Goal: Task Accomplishment & Management: Manage account settings

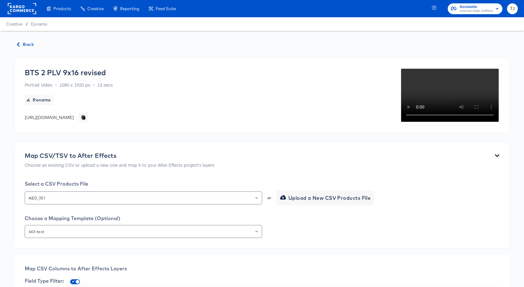
click at [18, 7] on rect at bounding box center [22, 8] width 28 height 11
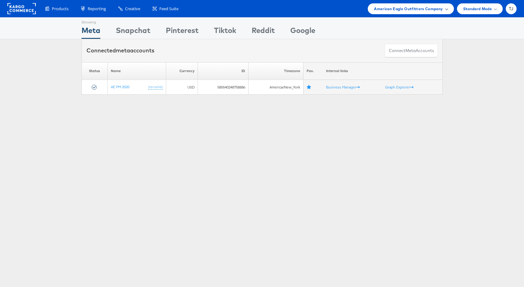
click at [439, 12] on div "American Eagle Outfitters Company" at bounding box center [411, 8] width 86 height 11
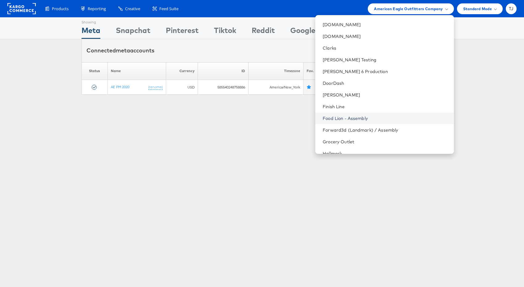
scroll to position [231, 0]
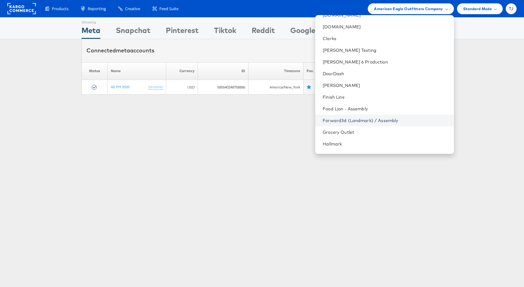
click at [392, 122] on link "Forward3d (Landmark) / Assembly" at bounding box center [386, 121] width 126 height 6
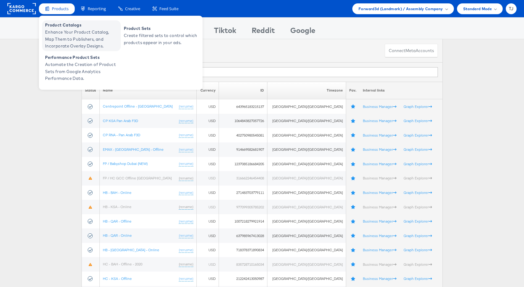
click at [63, 31] on span "Enhance Your Product Catalog, Map Them to Publishers, and Incorporate Overlay D…" at bounding box center [82, 39] width 74 height 21
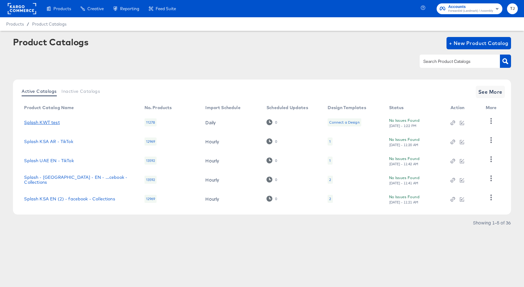
click at [48, 122] on link "Splash KWT test" at bounding box center [41, 122] width 35 height 5
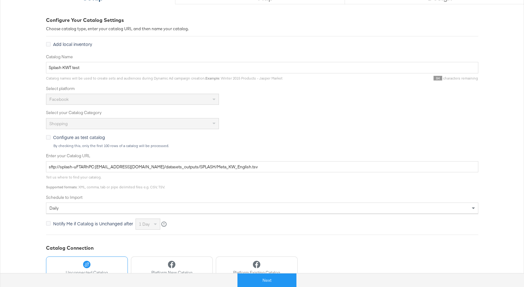
scroll to position [76, 0]
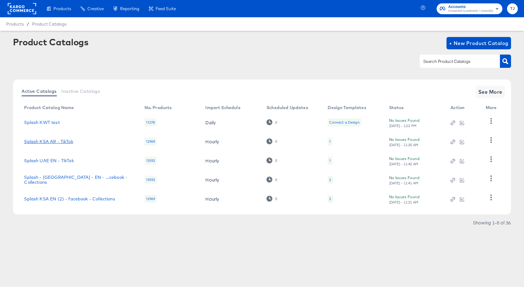
click at [55, 142] on link "Splash KSA AR - TikTok" at bounding box center [48, 141] width 49 height 5
click at [490, 92] on span "See More" at bounding box center [490, 92] width 24 height 9
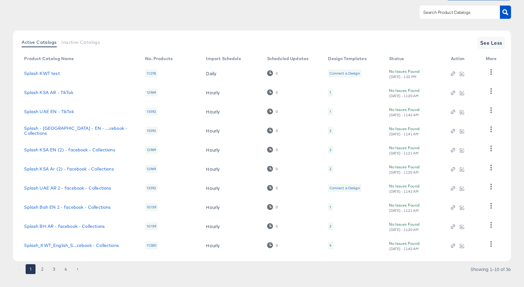
scroll to position [51, 0]
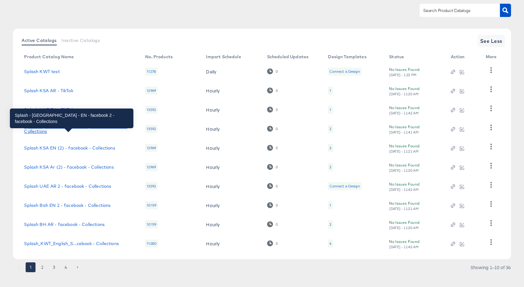
click at [76, 129] on div "Splash - UAE - EN - ...cebook - Collections" at bounding box center [78, 129] width 109 height 10
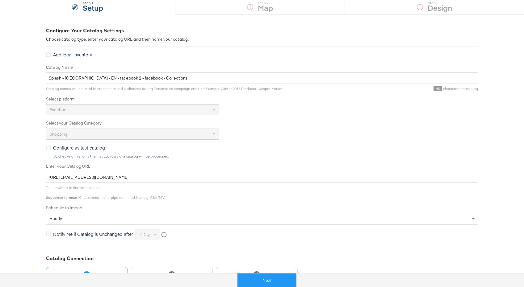
scroll to position [65, 0]
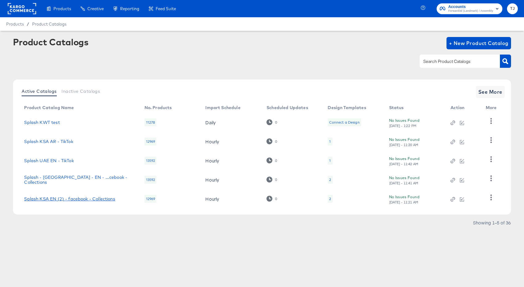
click at [59, 201] on link "Splash KSA EN (2) - facebook - Collections" at bounding box center [69, 199] width 91 height 5
click at [498, 94] on span "See More" at bounding box center [490, 92] width 24 height 9
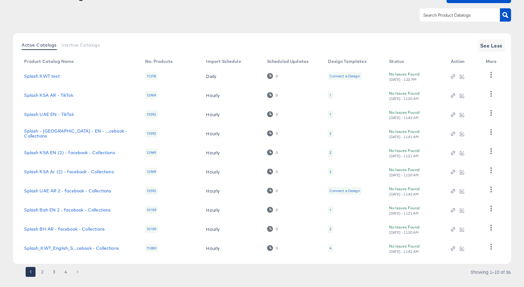
scroll to position [58, 0]
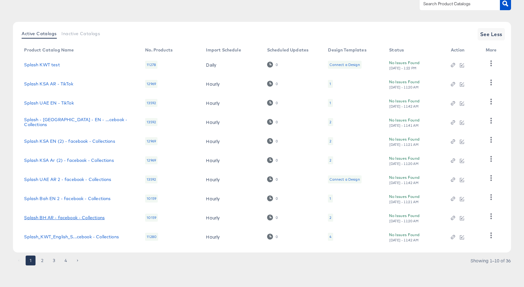
click at [86, 219] on link "Splash BH AR - facebook - Collections" at bounding box center [64, 217] width 81 height 5
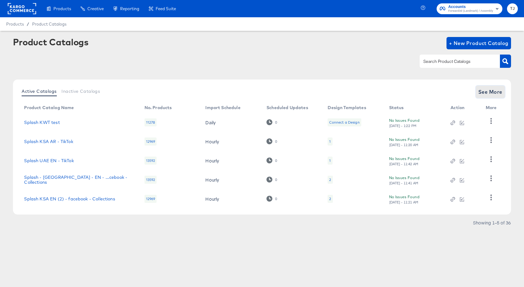
click at [497, 93] on span "See More" at bounding box center [490, 92] width 24 height 9
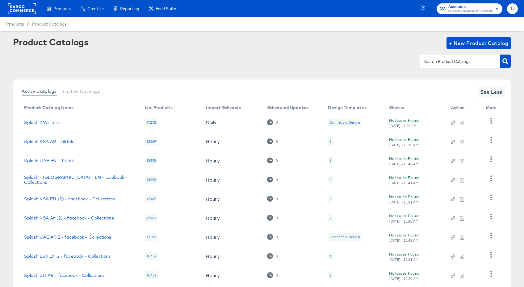
scroll to position [58, 0]
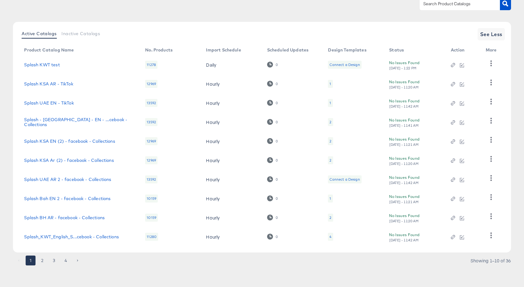
click at [42, 261] on button "2" at bounding box center [42, 261] width 10 height 10
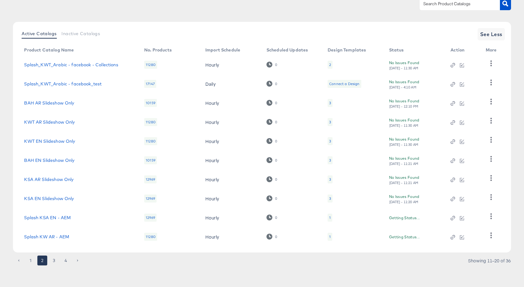
click at [77, 260] on icon "Go to next page" at bounding box center [78, 261] width 4 height 4
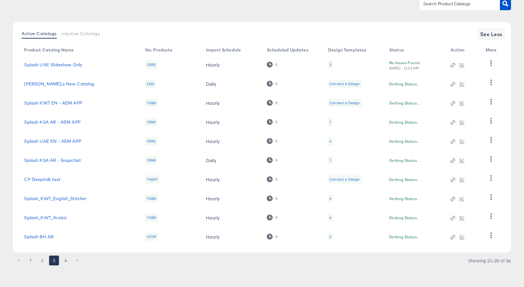
click at [77, 268] on div "1 2 3 4 Showing 21–20 of 36" at bounding box center [262, 264] width 498 height 10
click at [77, 262] on icon "Go to next page" at bounding box center [78, 261] width 4 height 4
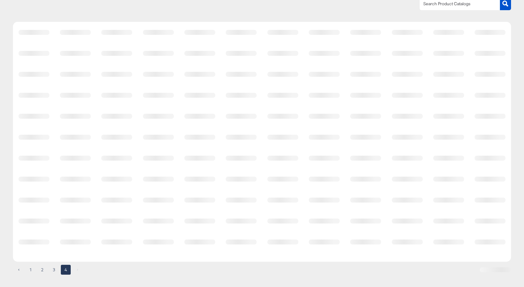
scroll to position [0, 0]
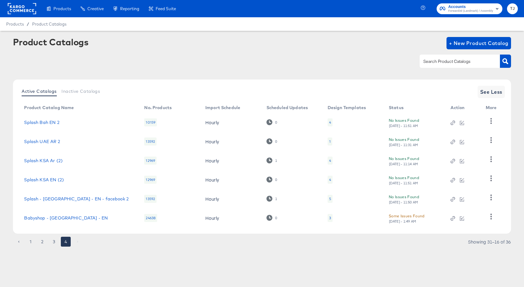
click at [78, 242] on li "pagination navigation" at bounding box center [78, 242] width 12 height 10
click at [53, 217] on link "Babyshop - UAE - EN" at bounding box center [66, 218] width 84 height 5
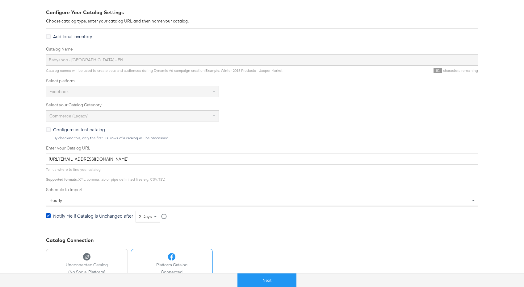
scroll to position [83, 0]
click at [469, 202] on div "hourly" at bounding box center [262, 200] width 432 height 10
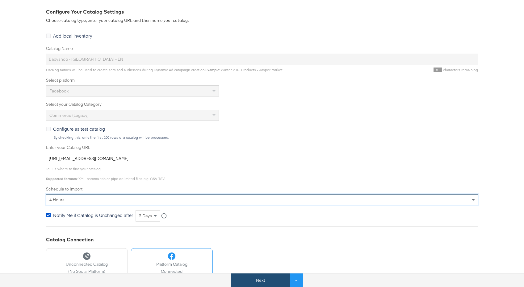
click at [260, 282] on button "Next" at bounding box center [260, 281] width 59 height 14
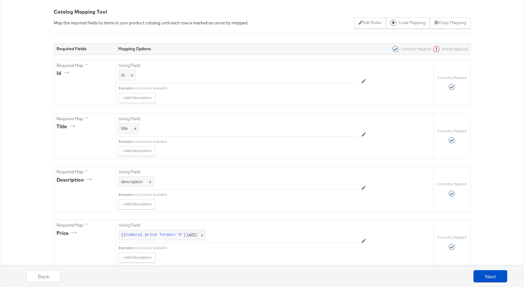
scroll to position [0, 0]
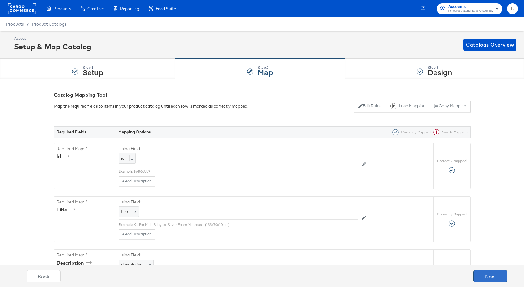
click at [491, 276] on button "Next" at bounding box center [490, 276] width 34 height 12
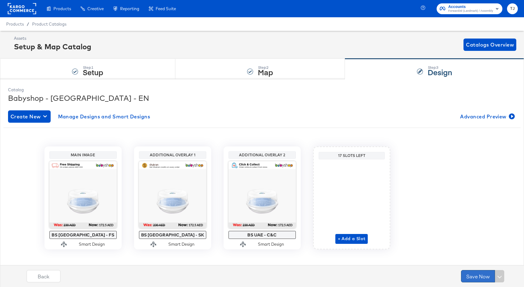
click at [476, 277] on button "Save Now" at bounding box center [478, 276] width 34 height 12
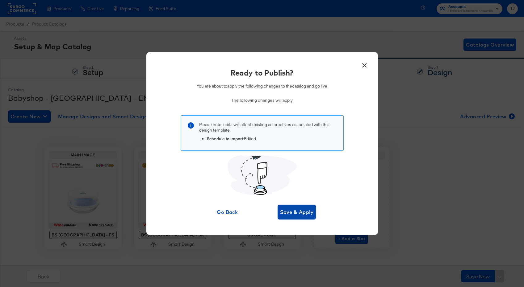
click at [306, 212] on span "Save & Apply" at bounding box center [297, 212] width 34 height 9
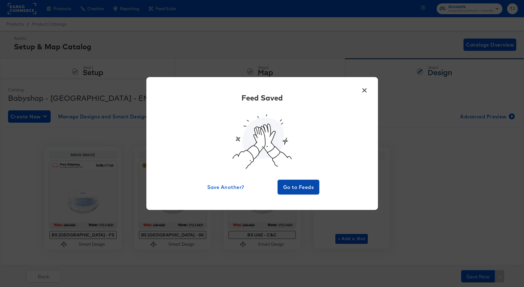
click at [307, 186] on span "Go to Feeds" at bounding box center [298, 187] width 37 height 9
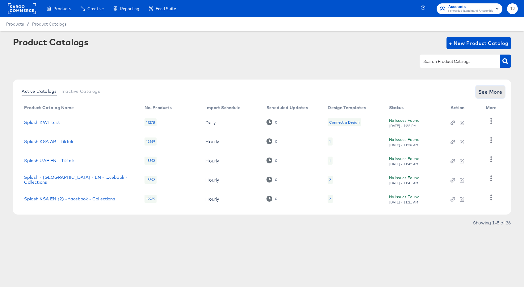
click at [496, 92] on span "See More" at bounding box center [490, 92] width 24 height 9
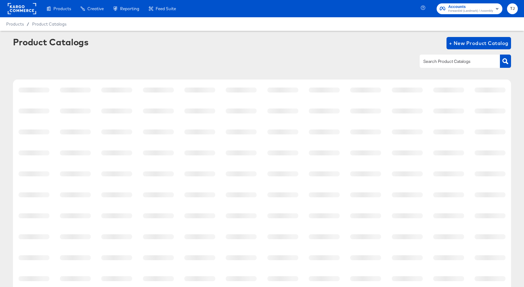
scroll to position [58, 0]
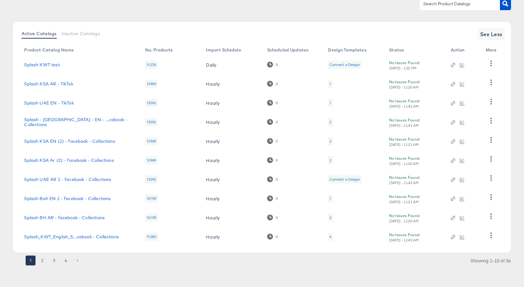
click at [65, 261] on button "4" at bounding box center [66, 261] width 10 height 10
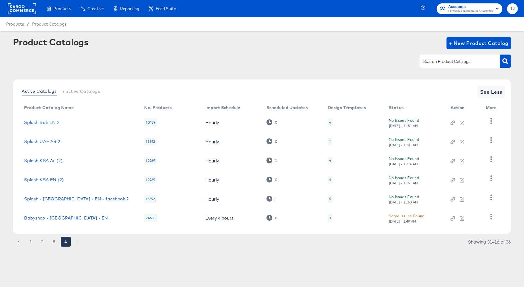
scroll to position [0, 0]
click at [491, 120] on icon "button" at bounding box center [491, 121] width 6 height 6
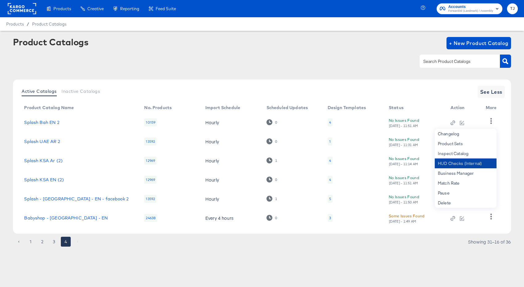
click at [476, 163] on div "HUD Checks (Internal)" at bounding box center [466, 164] width 62 height 10
click at [441, 89] on div "Active Catalogs Inactive Catalogs See Less" at bounding box center [261, 92] width 485 height 12
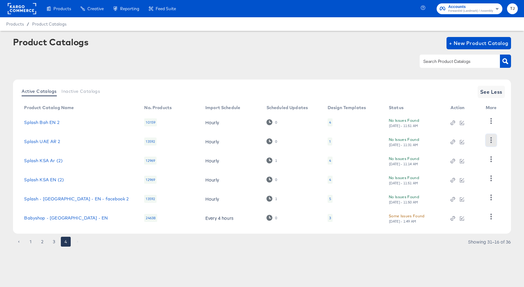
click at [491, 143] on icon "button" at bounding box center [491, 140] width 2 height 6
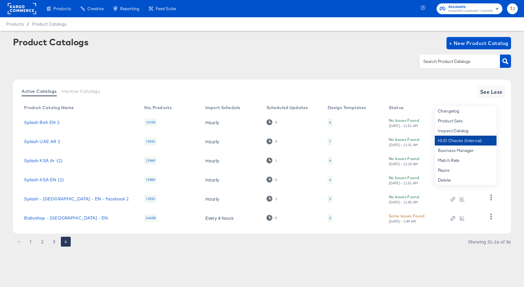
click at [474, 139] on div "HUD Checks (Internal)" at bounding box center [466, 141] width 62 height 10
click at [505, 154] on div "Active Catalogs Inactive Catalogs See Less Product Catalog Name No. Products Im…" at bounding box center [262, 157] width 498 height 154
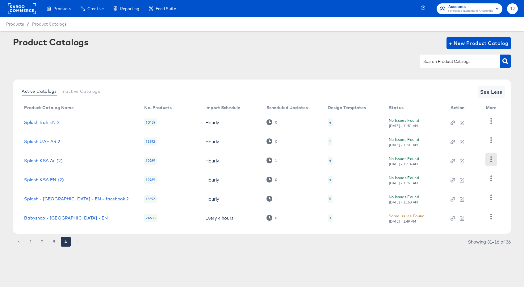
click at [491, 162] on icon "button" at bounding box center [491, 159] width 2 height 6
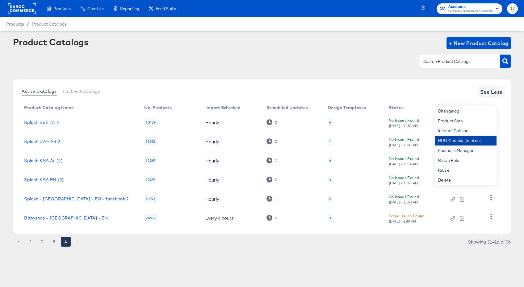
click at [472, 140] on div "HUD Checks (Internal)" at bounding box center [466, 141] width 62 height 10
click at [509, 200] on div "Active Catalogs Inactive Catalogs See Less Product Catalog Name No. Products Im…" at bounding box center [262, 157] width 498 height 154
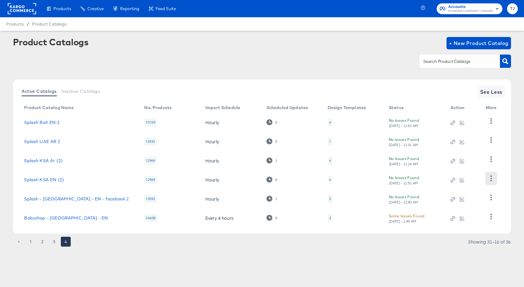
click at [490, 178] on icon "button" at bounding box center [491, 179] width 6 height 6
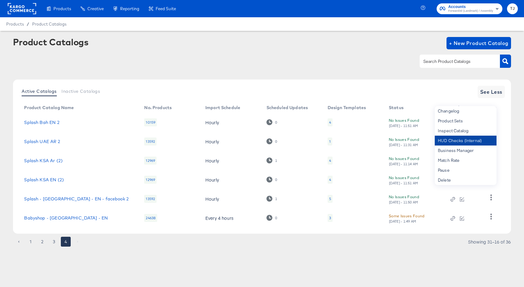
click at [454, 138] on div "HUD Checks (Internal)" at bounding box center [466, 141] width 62 height 10
drag, startPoint x: 412, startPoint y: 257, endPoint x: 430, endPoint y: 251, distance: 18.5
click at [412, 257] on article "Product Catalogs + New Product Catalog Active Catalogs Inactive Catalogs See Le…" at bounding box center [262, 150] width 524 height 238
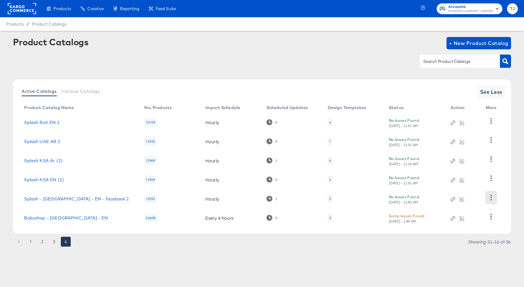
click at [491, 198] on icon "button" at bounding box center [491, 198] width 2 height 6
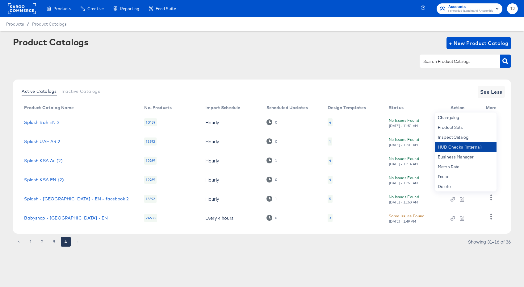
click at [470, 145] on div "HUD Checks (Internal)" at bounding box center [466, 147] width 62 height 10
drag, startPoint x: 391, startPoint y: 252, endPoint x: 400, endPoint y: 248, distance: 9.1
click at [392, 252] on article "Product Catalogs + New Product Catalog Active Catalogs Inactive Catalogs See Le…" at bounding box center [262, 150] width 524 height 238
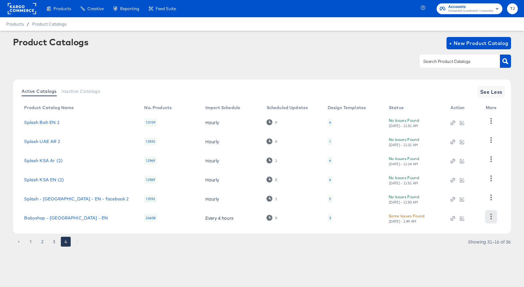
click at [491, 218] on icon "button" at bounding box center [491, 217] width 6 height 6
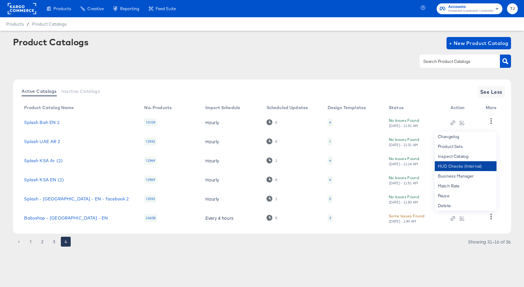
click at [444, 165] on div "HUD Checks (Internal)" at bounding box center [466, 166] width 62 height 10
click at [53, 241] on button "3" at bounding box center [54, 242] width 10 height 10
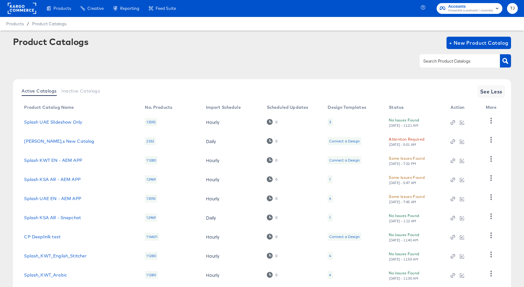
scroll to position [58, 0]
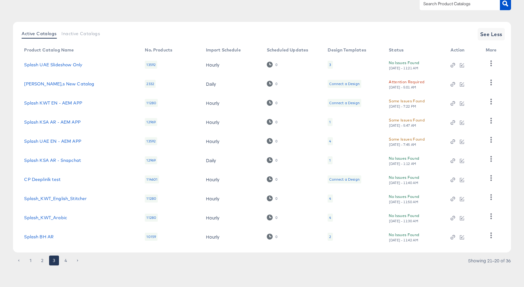
click at [65, 259] on button "4" at bounding box center [66, 261] width 10 height 10
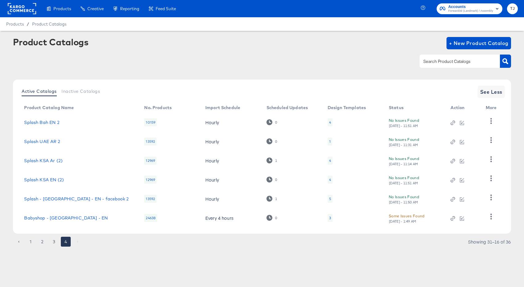
scroll to position [0, 0]
click at [45, 123] on link "Splash Bah EN 2" at bounding box center [41, 122] width 35 height 5
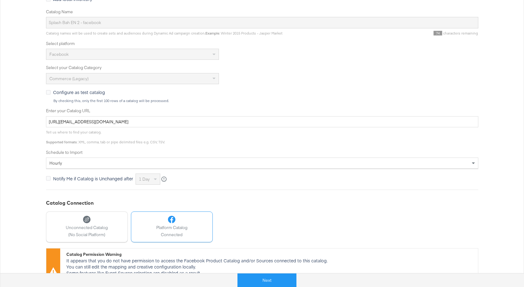
scroll to position [146, 0]
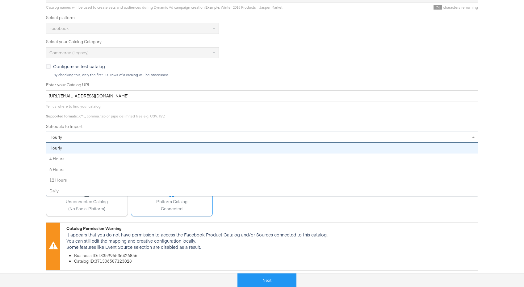
click at [235, 139] on div "hourly" at bounding box center [262, 137] width 432 height 10
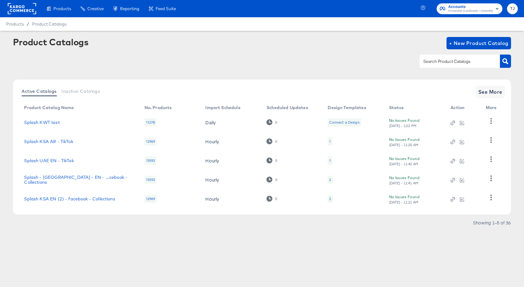
click at [469, 62] on input "text" at bounding box center [455, 61] width 66 height 7
type input "BAH EN"
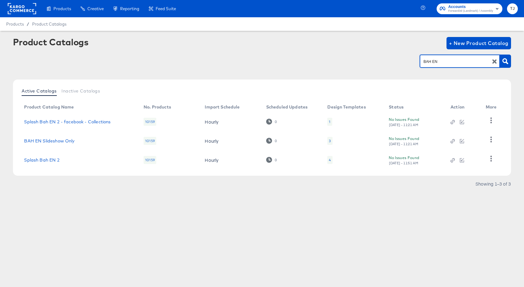
click at [494, 62] on icon "button" at bounding box center [494, 62] width 4 height 4
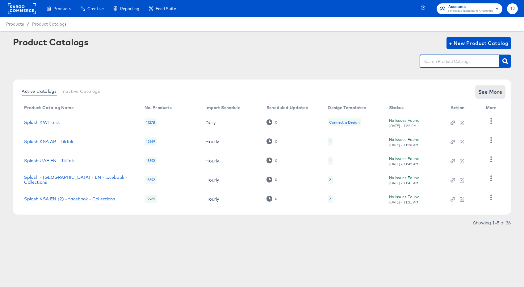
click at [482, 93] on span "See More" at bounding box center [490, 92] width 24 height 9
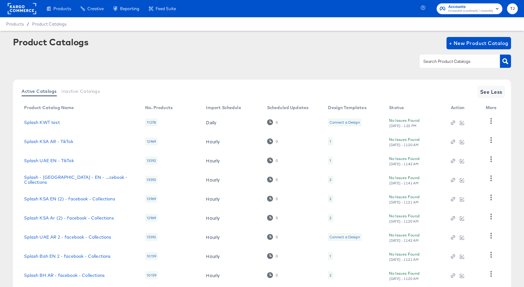
scroll to position [58, 0]
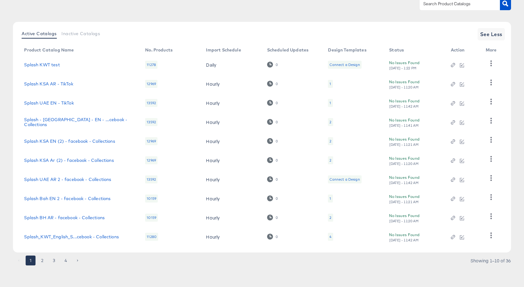
click at [54, 259] on button "3" at bounding box center [54, 261] width 10 height 10
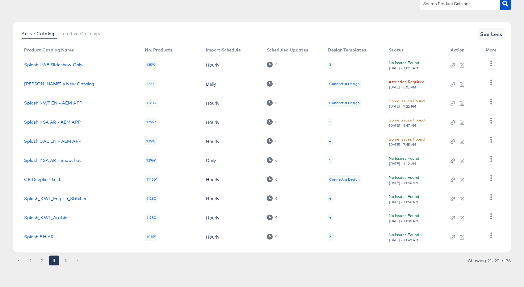
click at [43, 261] on button "2" at bounding box center [42, 261] width 10 height 10
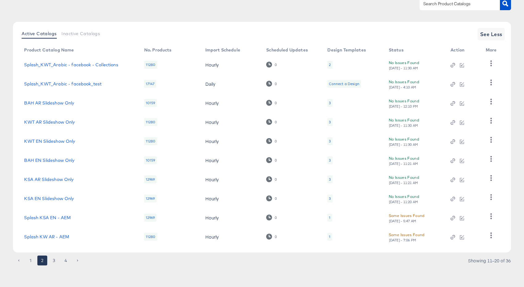
click at [31, 261] on button "1" at bounding box center [31, 261] width 10 height 10
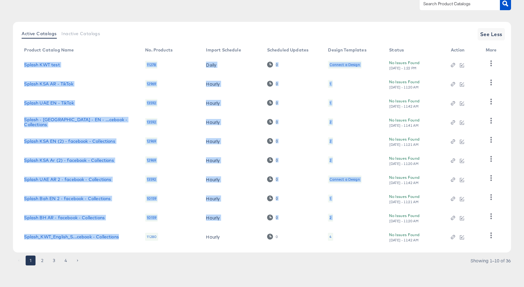
drag, startPoint x: 27, startPoint y: 65, endPoint x: 128, endPoint y: 236, distance: 198.6
click at [128, 236] on tbody "Splash KWT test 11278 Daily 0 Connect a Design No Issues Found Wed, Sep 10th - …" at bounding box center [261, 150] width 485 height 191
copy tbody "Splash KWT test 11278 Daily 0 Connect a Design No Issues Found Wed, Sep 10th - …"
click at [42, 261] on button "2" at bounding box center [42, 261] width 10 height 10
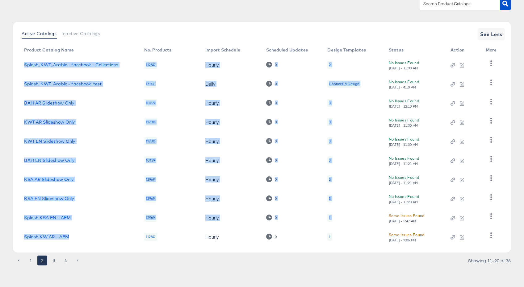
drag, startPoint x: 21, startPoint y: 63, endPoint x: 104, endPoint y: 236, distance: 191.5
click at [104, 236] on tbody "Splash_KWT_Arabic - facebook - Collections 11280 Hourly 0 2 No Issues Found Thu…" at bounding box center [261, 150] width 485 height 191
copy tbody "Splash_KWT_Arabic - facebook - Collections 11280 Hourly 0 2 No Issues Found Thu…"
click at [53, 260] on button "3" at bounding box center [54, 261] width 10 height 10
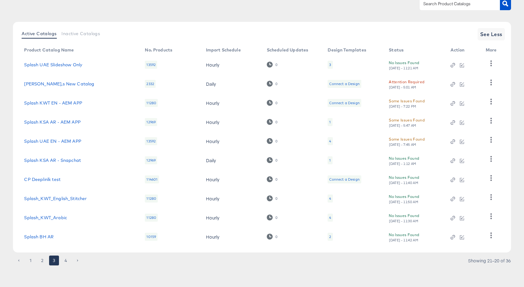
drag, startPoint x: 19, startPoint y: 63, endPoint x: 99, endPoint y: 141, distance: 111.8
click at [104, 148] on tbody "Splash UAE Slideshow Only 13592 Hourly 0 3 No Issues Found Thu, Sep 11th - 11:2…" at bounding box center [261, 150] width 485 height 191
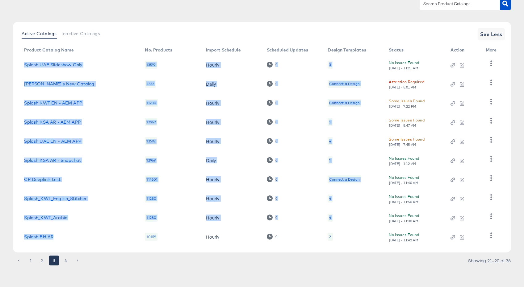
drag, startPoint x: 19, startPoint y: 64, endPoint x: 125, endPoint y: 239, distance: 204.1
click at [124, 239] on tbody "Splash UAE Slideshow Only 13592 Hourly 0 3 No Issues Found Thu, Sep 11th - 11:2…" at bounding box center [261, 150] width 485 height 191
copy tbody "Splash UAE Slideshow Only 13592 Hourly 0 3 No Issues Found Thu, Sep 11th - 11:2…"
click at [65, 261] on button "4" at bounding box center [66, 261] width 10 height 10
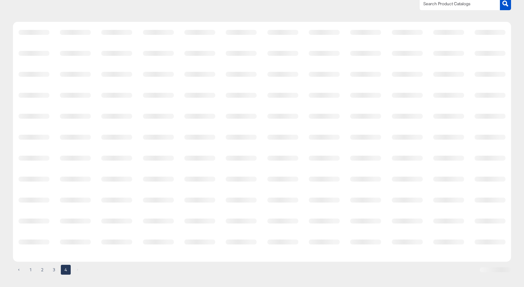
scroll to position [0, 0]
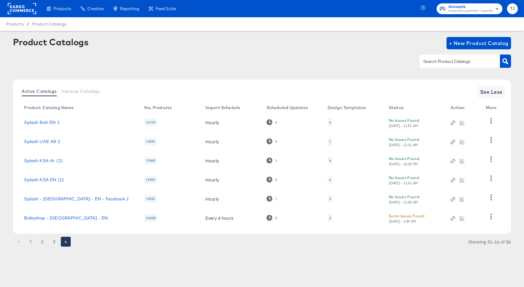
click at [19, 120] on td "Splash Bah EN 2" at bounding box center [79, 122] width 120 height 19
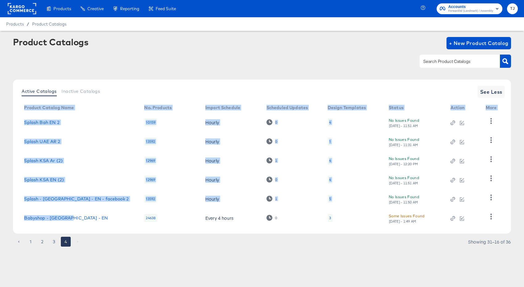
drag, startPoint x: 22, startPoint y: 122, endPoint x: 95, endPoint y: 218, distance: 121.1
click at [95, 218] on div "Active Catalogs Inactive Catalogs See Less Product Catalog Name No. Products Im…" at bounding box center [262, 157] width 498 height 154
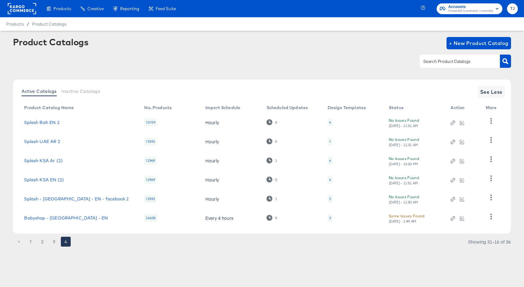
drag, startPoint x: 91, startPoint y: 237, endPoint x: 77, endPoint y: 227, distance: 17.9
click at [91, 237] on div "Active Catalogs Inactive Catalogs See Less Product Catalog Name No. Products Im…" at bounding box center [262, 165] width 498 height 170
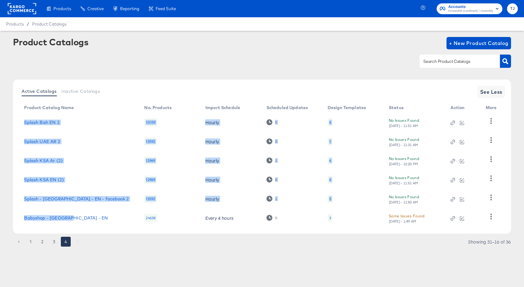
drag, startPoint x: 20, startPoint y: 123, endPoint x: 74, endPoint y: 224, distance: 114.1
click at [74, 224] on tbody "Splash Bah EN 2 10159 Hourly 0 4 No Issues Found Thu, Sep 11th - 11:51 AM Splas…" at bounding box center [261, 170] width 485 height 115
copy tbody "Splash Bah EN 2 10159 Hourly 0 4 No Issues Found Thu, Sep 11th - 11:51 AM Splas…"
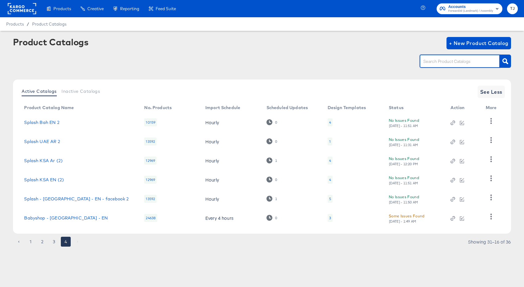
click at [432, 62] on input "text" at bounding box center [455, 61] width 66 height 7
paste input "Carters"
type input "Carters"
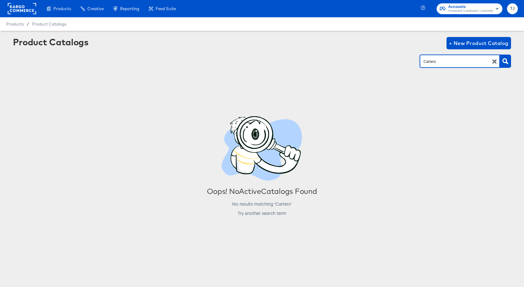
click at [494, 62] on icon "button" at bounding box center [494, 62] width 4 height 4
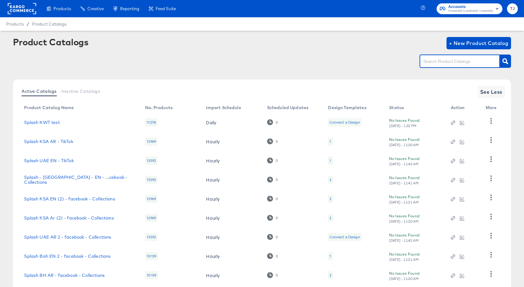
click at [484, 11] on span "Forward3d (Landmark) / Assembly" at bounding box center [470, 11] width 45 height 5
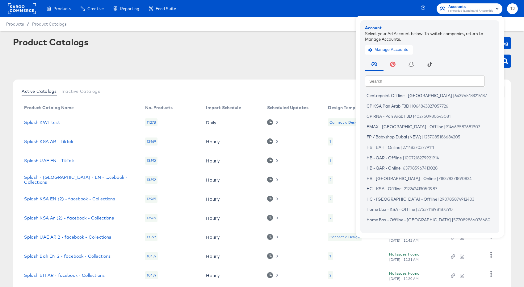
click at [18, 9] on rect at bounding box center [22, 8] width 28 height 11
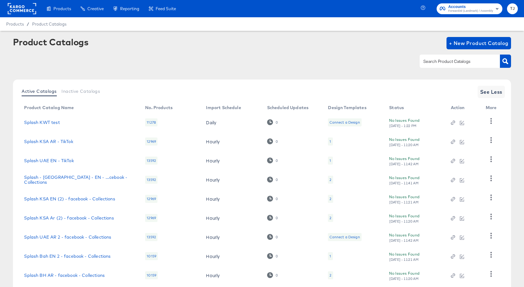
click at [18, 9] on rect at bounding box center [22, 8] width 28 height 11
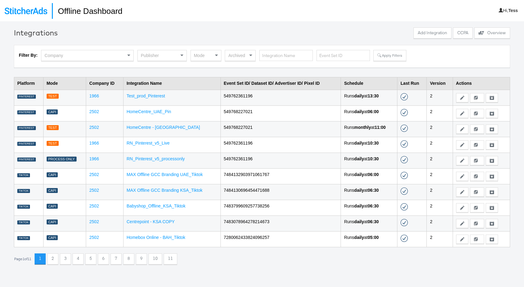
scroll to position [21, 0]
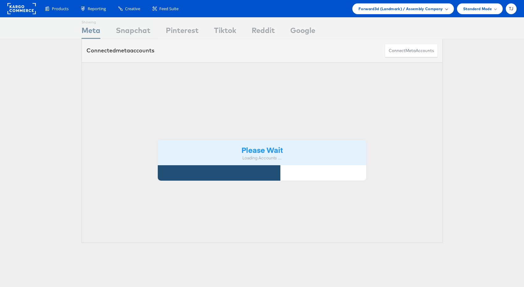
click at [422, 8] on span "Forward3d (Landmark) / Assembly Company" at bounding box center [400, 9] width 84 height 6
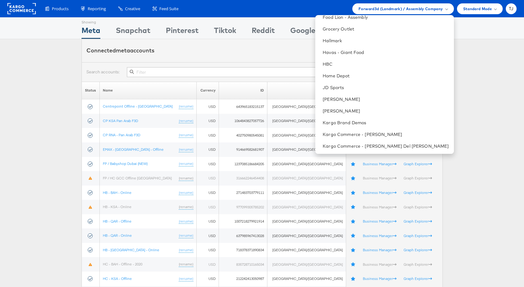
scroll to position [335, 0]
click at [383, 98] on link "[PERSON_NAME]" at bounding box center [386, 98] width 126 height 6
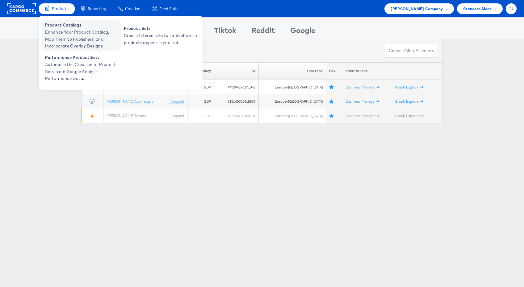
click at [55, 29] on span "Enhance Your Product Catalog, Map Them to Publishers, and Incorporate Overlay D…" at bounding box center [82, 39] width 74 height 21
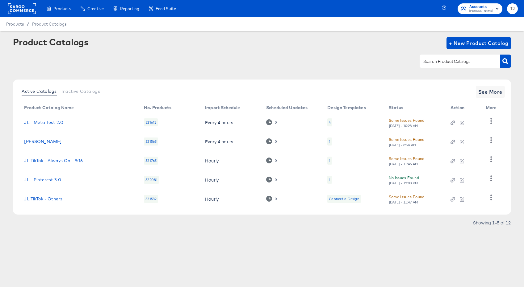
click at [500, 99] on div "Active Catalogs Inactive Catalogs See More Product Catalog Name No. Products Im…" at bounding box center [262, 147] width 498 height 135
click at [492, 91] on span "See More" at bounding box center [490, 92] width 24 height 9
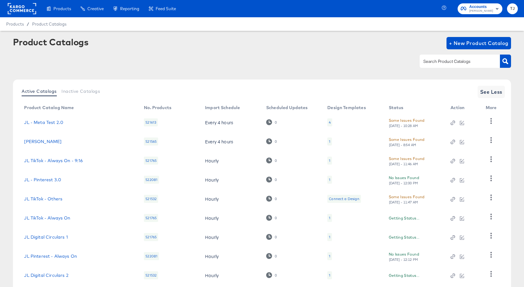
scroll to position [58, 0]
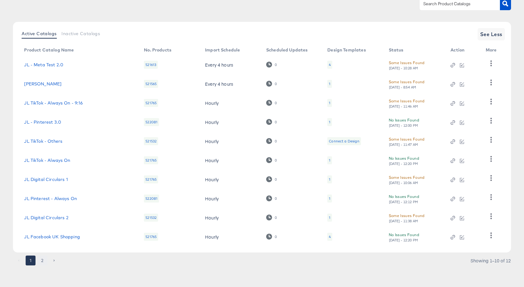
click at [43, 261] on button "2" at bounding box center [42, 261] width 10 height 10
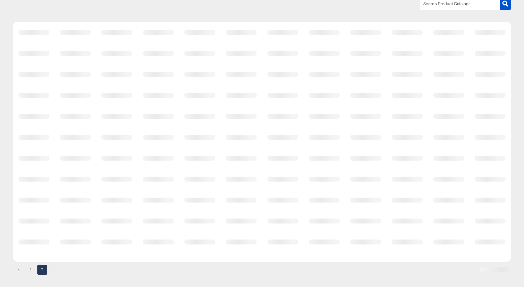
scroll to position [0, 0]
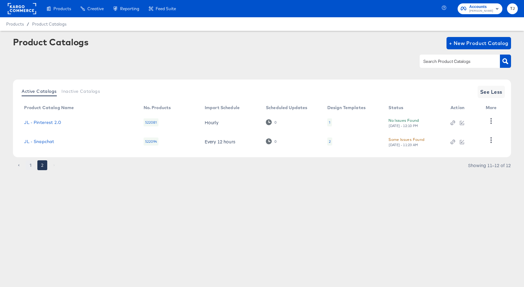
click at [31, 165] on button "1" at bounding box center [31, 166] width 10 height 10
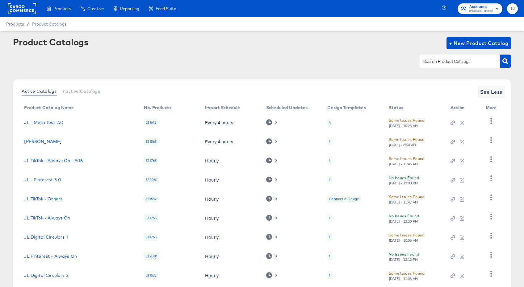
scroll to position [58, 0]
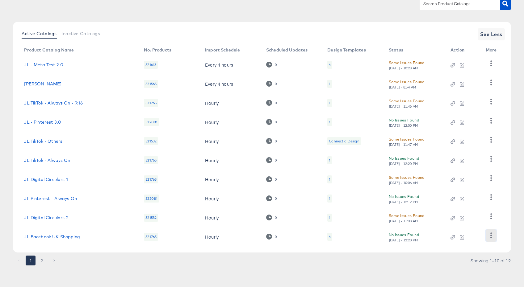
click at [493, 236] on icon "button" at bounding box center [491, 236] width 6 height 6
click at [472, 205] on div "HUD Checks (Internal)" at bounding box center [466, 205] width 62 height 10
drag, startPoint x: 510, startPoint y: 195, endPoint x: 504, endPoint y: 201, distance: 8.5
click at [510, 195] on div "Active Catalogs Inactive Catalogs See Less Product Catalog Name No. Products Im…" at bounding box center [262, 137] width 498 height 231
click at [492, 218] on icon "button" at bounding box center [491, 217] width 6 height 6
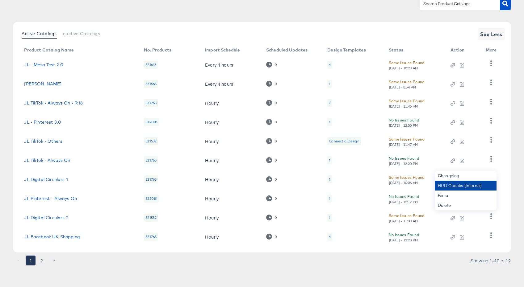
click at [468, 183] on div "HUD Checks (Internal)" at bounding box center [466, 186] width 62 height 10
click at [505, 179] on div "Active Catalogs Inactive Catalogs See Less Product Catalog Name No. Products Im…" at bounding box center [262, 137] width 498 height 231
click at [490, 177] on icon "button" at bounding box center [491, 178] width 6 height 6
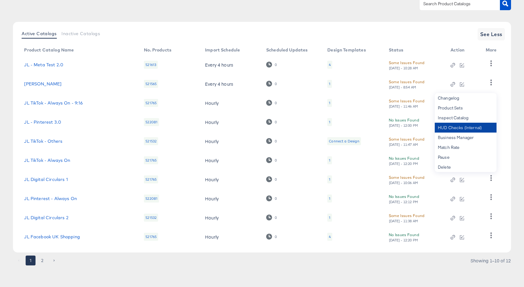
click at [448, 126] on div "HUD Checks (Internal)" at bounding box center [466, 128] width 62 height 10
click at [494, 63] on icon "button" at bounding box center [491, 64] width 6 height 6
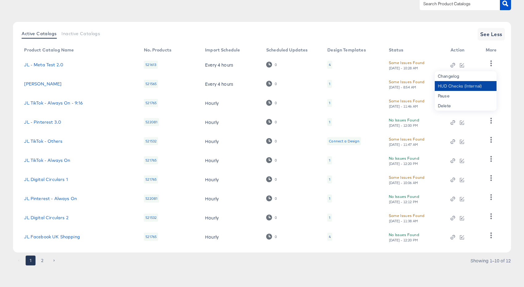
click at [480, 89] on div "HUD Checks (Internal)" at bounding box center [466, 86] width 62 height 10
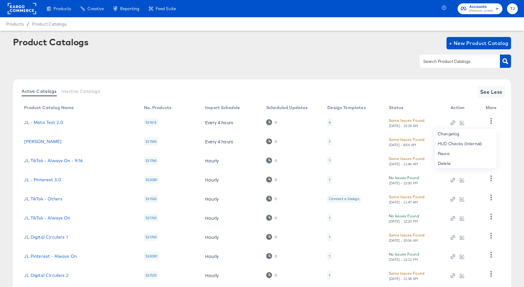
click at [22, 6] on rect at bounding box center [22, 8] width 28 height 11
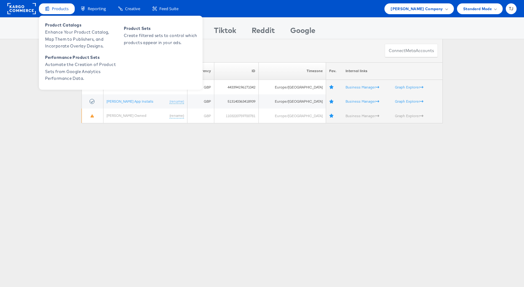
drag, startPoint x: 60, startPoint y: 12, endPoint x: 61, endPoint y: 19, distance: 7.2
click at [60, 12] on div "Products" at bounding box center [57, 8] width 36 height 11
click at [63, 26] on span "Product Catalogs" at bounding box center [82, 25] width 74 height 7
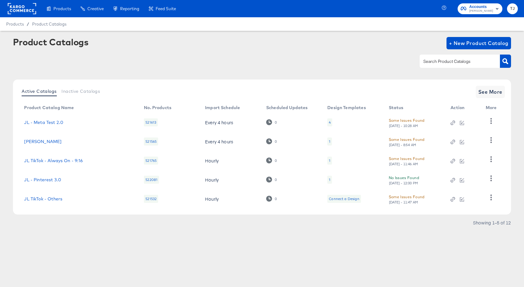
click at [411, 120] on div "Some Issues Found" at bounding box center [407, 120] width 36 height 6
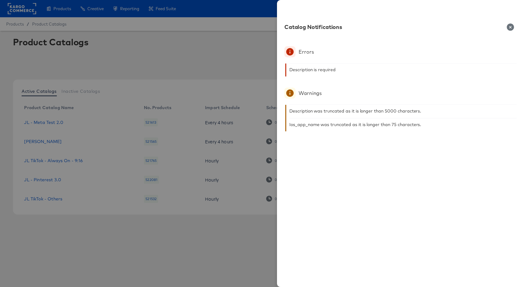
click at [511, 27] on icon "button" at bounding box center [510, 26] width 7 height 7
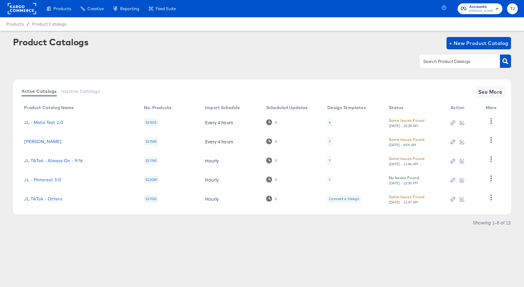
click at [412, 140] on div "Some Issues Found" at bounding box center [407, 139] width 36 height 6
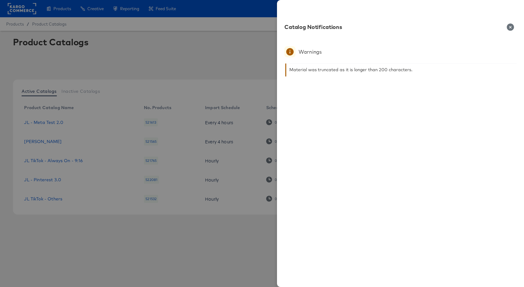
click at [510, 27] on icon "button" at bounding box center [510, 26] width 7 height 7
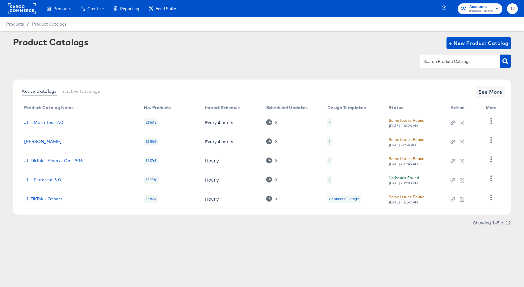
click at [415, 157] on div "Some Issues Found" at bounding box center [407, 159] width 36 height 6
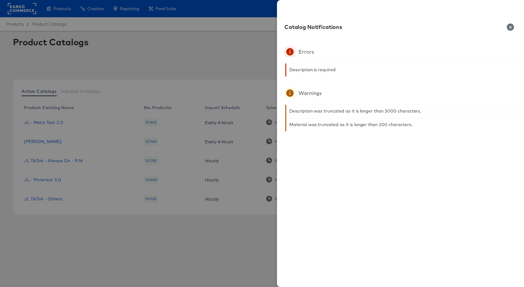
click at [512, 25] on icon "button" at bounding box center [510, 26] width 7 height 7
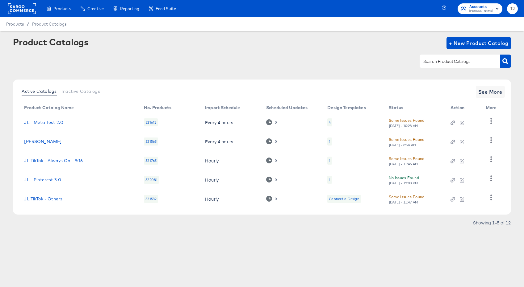
click at [413, 197] on div "Some Issues Found" at bounding box center [407, 197] width 36 height 6
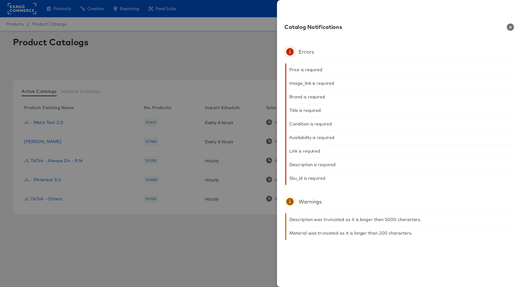
click at [510, 27] on icon "button" at bounding box center [510, 26] width 7 height 7
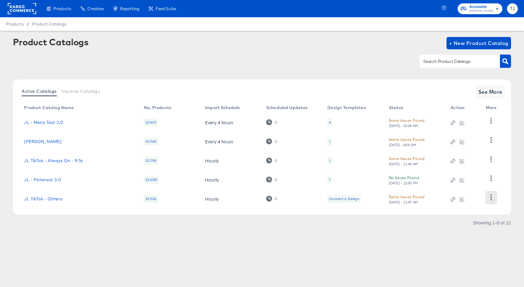
click at [491, 200] on icon "button" at bounding box center [491, 198] width 2 height 6
click at [475, 168] on div "HUD Checks (Internal)" at bounding box center [466, 167] width 62 height 10
click at [464, 62] on input "text" at bounding box center [455, 61] width 66 height 7
paste input "JL Digital Circulars 2"
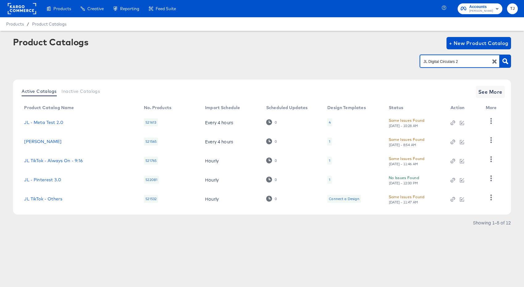
type input "JL Digital Circulars 2"
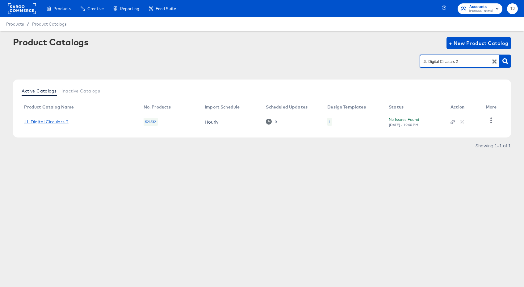
click at [56, 119] on link "JL Digital Circulars 2" at bounding box center [46, 121] width 44 height 5
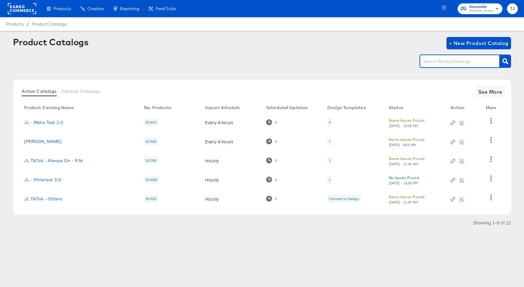
click at [428, 60] on input "text" at bounding box center [455, 61] width 66 height 7
paste input "JL Digital Circulars 2"
type input "JL Digital Circulars 1"
click at [504, 61] on icon "button" at bounding box center [505, 61] width 6 height 6
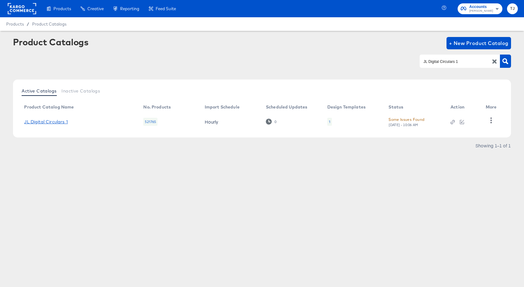
click at [29, 121] on link "JL Digital Circulars 1" at bounding box center [46, 121] width 44 height 5
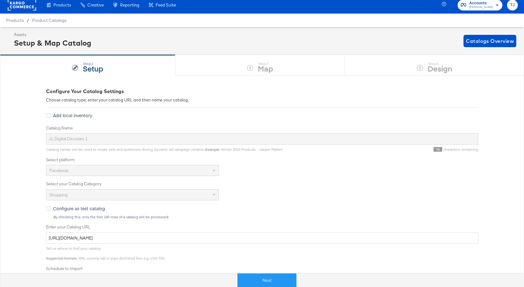
scroll to position [6, 0]
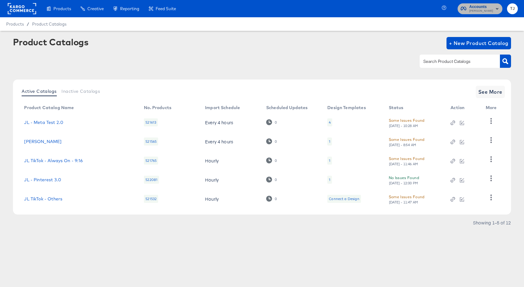
click at [494, 11] on icon "button" at bounding box center [496, 8] width 7 height 7
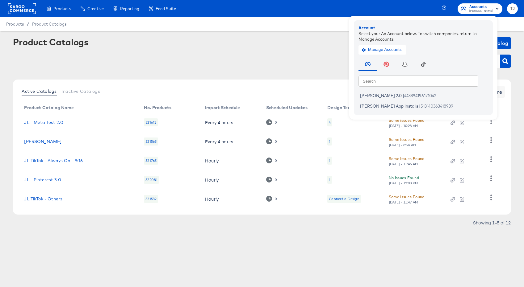
click at [18, 11] on rect at bounding box center [22, 8] width 28 height 11
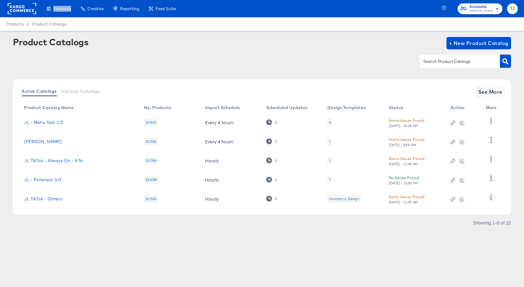
click at [18, 11] on rect at bounding box center [22, 8] width 28 height 11
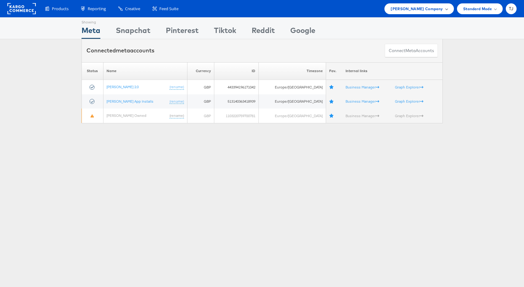
click at [449, 10] on div "[PERSON_NAME] Company" at bounding box center [418, 8] width 69 height 11
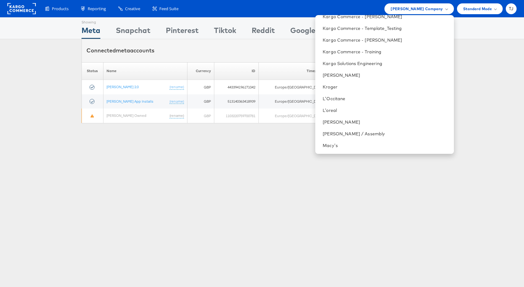
scroll to position [595, 0]
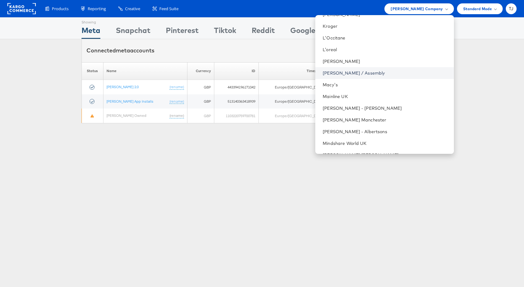
click at [385, 72] on link "[PERSON_NAME] / Assembly" at bounding box center [386, 73] width 126 height 6
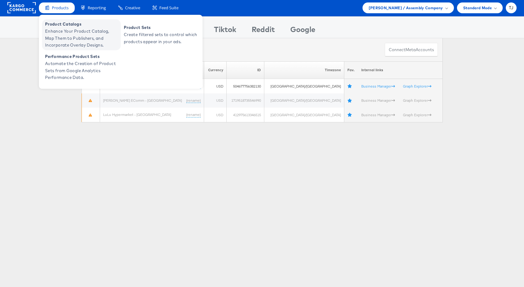
click at [56, 29] on span "Enhance Your Product Catalog, Map Them to Publishers, and Incorporate Overlay D…" at bounding box center [82, 38] width 74 height 21
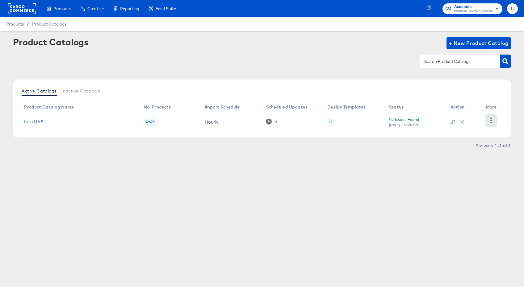
click at [492, 122] on icon "button" at bounding box center [491, 121] width 6 height 6
click at [483, 121] on div "HUD Checks (Internal)" at bounding box center [466, 120] width 62 height 10
click at [35, 123] on link "Lulu UAE" at bounding box center [33, 121] width 19 height 5
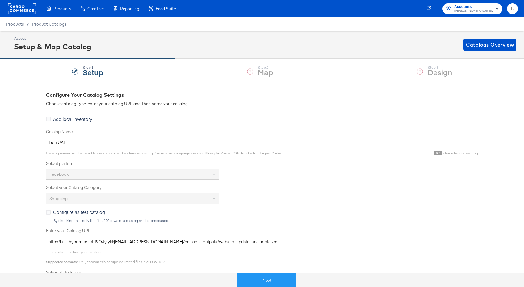
click at [23, 10] on rect at bounding box center [22, 8] width 28 height 11
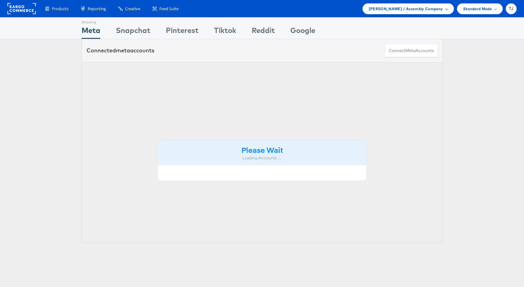
click at [440, 10] on span "[PERSON_NAME] / Assembly Company" at bounding box center [406, 9] width 74 height 6
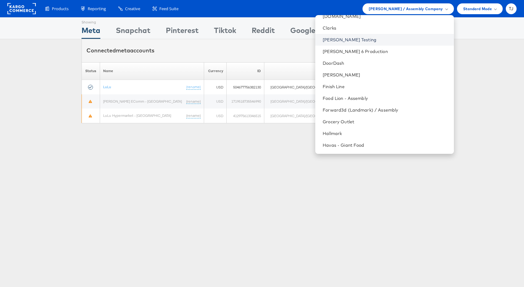
scroll to position [252, 0]
click at [374, 29] on link "Clarks" at bounding box center [386, 29] width 126 height 6
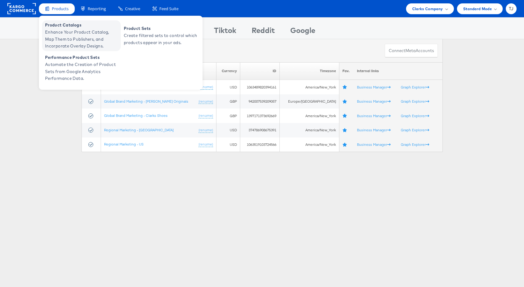
click at [59, 23] on span "Product Catalogs" at bounding box center [82, 25] width 74 height 7
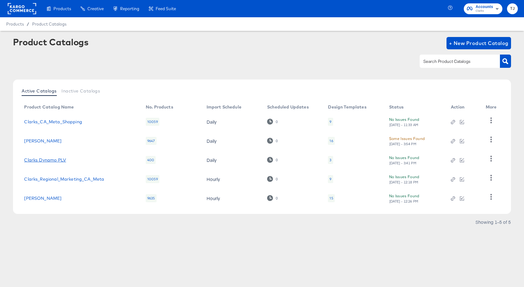
click at [47, 160] on link "Clarks Dynamo PLV" at bounding box center [45, 160] width 42 height 5
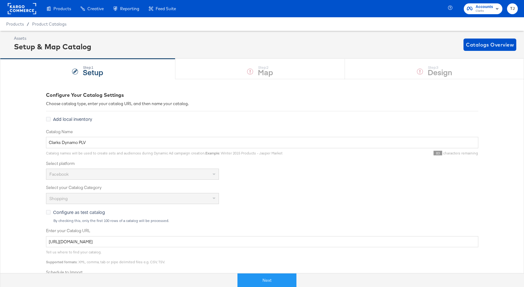
click at [0, 0] on div "Product Catalogs" at bounding box center [0, 0] width 0 height 0
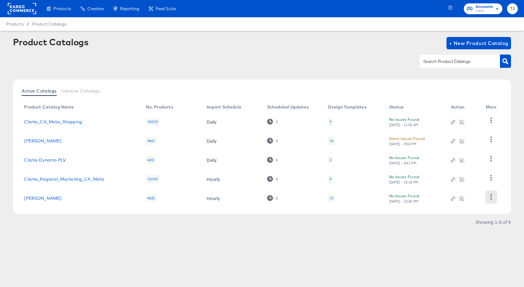
click at [492, 200] on button "button" at bounding box center [491, 197] width 11 height 12
click at [465, 164] on div "HUD Checks (Internal)" at bounding box center [466, 166] width 62 height 10
drag, startPoint x: 398, startPoint y: 264, endPoint x: 406, endPoint y: 248, distance: 17.5
click at [397, 261] on div "Products Creative Reporting Feed Suite Accounts Clarks TJ Products / Product Ca…" at bounding box center [262, 143] width 524 height 287
click at [493, 178] on icon "button" at bounding box center [491, 178] width 6 height 6
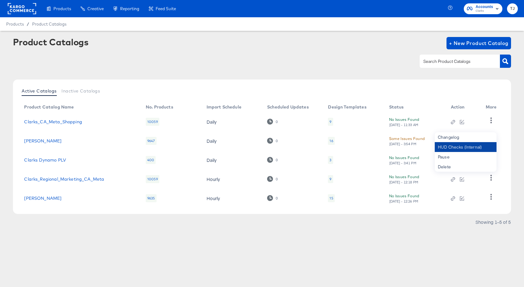
click at [472, 146] on div "HUD Checks (Internal)" at bounding box center [466, 147] width 62 height 10
click at [61, 197] on link "Clarks_US_SA_Production" at bounding box center [42, 198] width 37 height 5
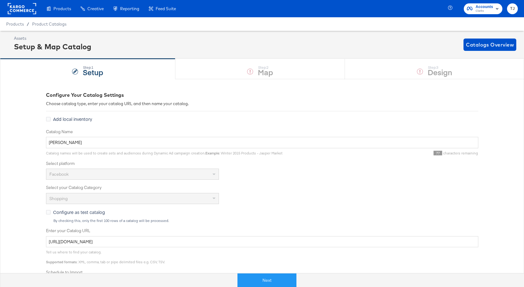
click at [19, 8] on rect at bounding box center [22, 8] width 28 height 11
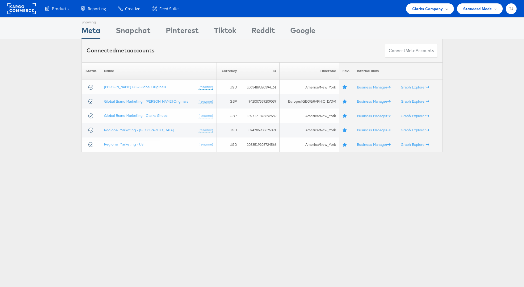
click at [438, 10] on span "Clarks Company" at bounding box center [427, 9] width 31 height 6
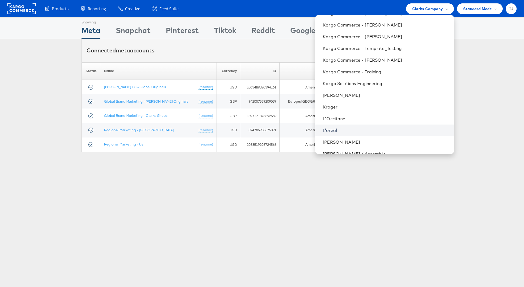
scroll to position [615, 0]
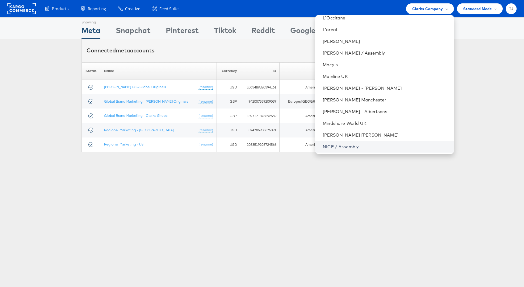
click at [385, 146] on link "NICE / Assembly" at bounding box center [386, 147] width 126 height 6
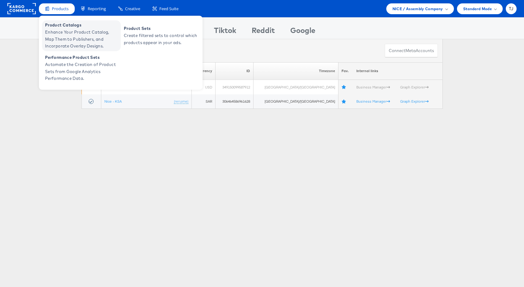
click at [69, 34] on span "Enhance Your Product Catalog, Map Them to Publishers, and Incorporate Overlay D…" at bounding box center [82, 39] width 74 height 21
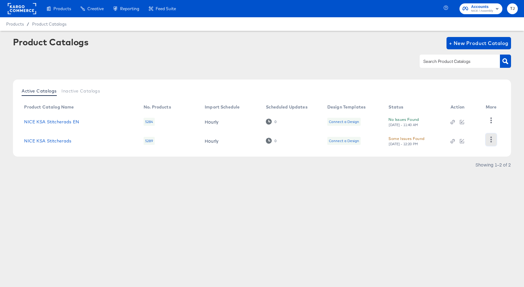
click at [493, 143] on button "button" at bounding box center [491, 140] width 11 height 12
click at [481, 120] on div "HUD Checks (Internal)" at bounding box center [466, 120] width 62 height 10
drag, startPoint x: 303, startPoint y: 190, endPoint x: 323, endPoint y: 187, distance: 20.0
click at [304, 189] on article "Product Catalogs + New Product Catalog Active Catalogs Inactive Catalogs Produc…" at bounding box center [262, 111] width 524 height 161
click at [491, 120] on icon "button" at bounding box center [491, 121] width 6 height 6
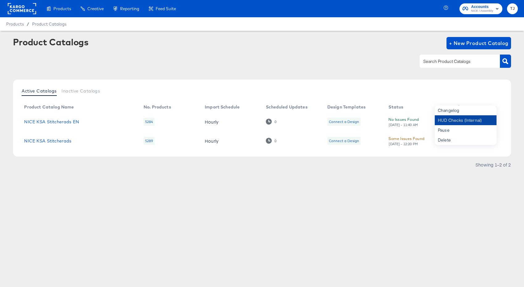
click at [466, 121] on div "HUD Checks (Internal)" at bounding box center [466, 120] width 62 height 10
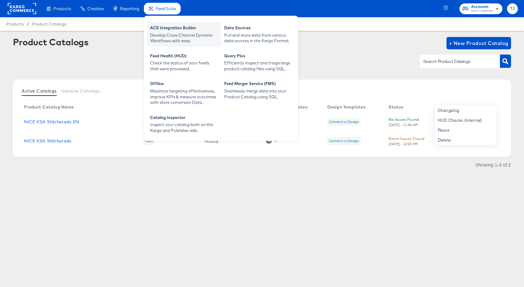
click at [167, 37] on div "Develop Cross-Channel Dynamic Workflows with ease." at bounding box center [184, 37] width 68 height 11
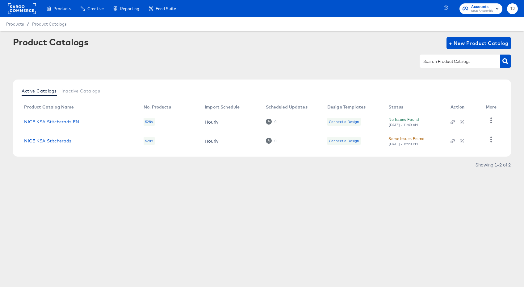
click at [140, 212] on div "Products Products Product Catalogs Enhance Your Product Catalog, Map Them to Pu…" at bounding box center [262, 143] width 524 height 287
click at [45, 125] on td "NICE KSA Stitcherads EN" at bounding box center [78, 121] width 119 height 19
click at [63, 123] on link "NICE KSA Stitcherads EN" at bounding box center [51, 121] width 55 height 5
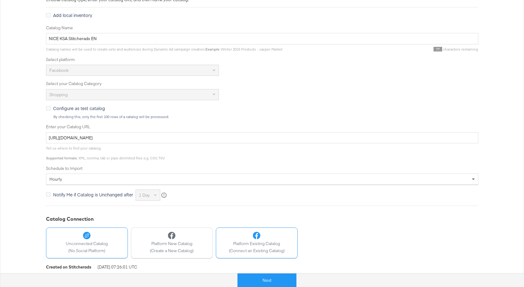
scroll to position [127, 0]
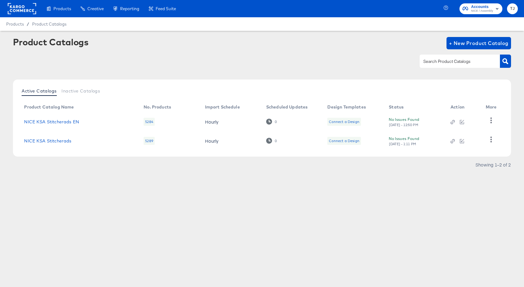
click at [27, 10] on rect at bounding box center [22, 8] width 28 height 11
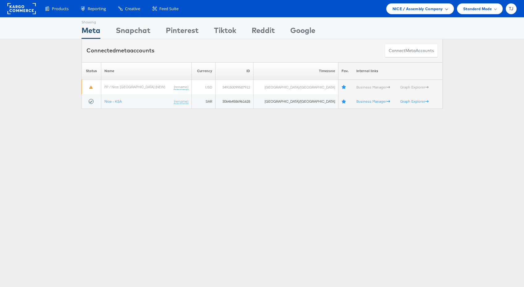
click at [439, 10] on span "NICE / Assembly Company" at bounding box center [417, 9] width 51 height 6
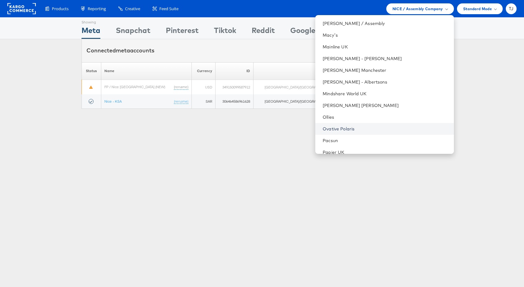
scroll to position [659, 0]
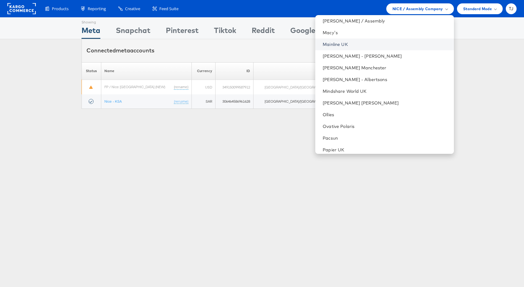
click at [393, 44] on link "Mainline UK" at bounding box center [386, 44] width 126 height 6
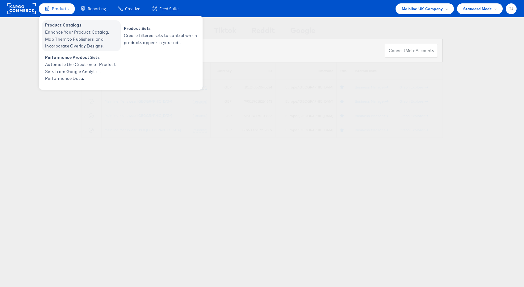
click at [57, 29] on span "Enhance Your Product Catalog, Map Them to Publishers, and Incorporate Overlay D…" at bounding box center [82, 39] width 74 height 21
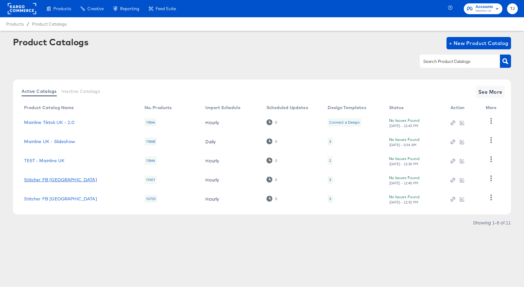
click at [47, 181] on link "Stitcher FB [GEOGRAPHIC_DATA]" at bounding box center [60, 179] width 73 height 5
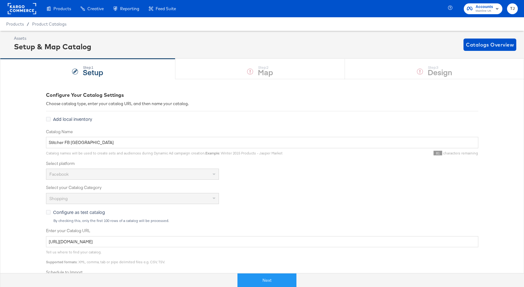
click at [0, 0] on div "Product Catalogs" at bounding box center [0, 0] width 0 height 0
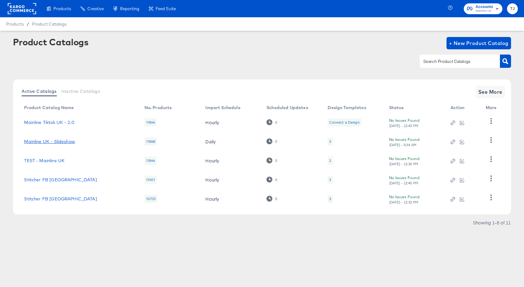
click at [34, 141] on link "Mainline UK - Slideshow" at bounding box center [49, 141] width 51 height 5
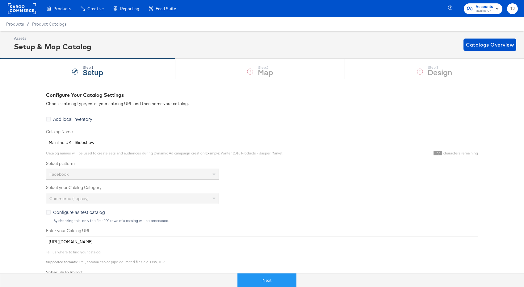
click at [0, 0] on div "Product Catalogs" at bounding box center [0, 0] width 0 height 0
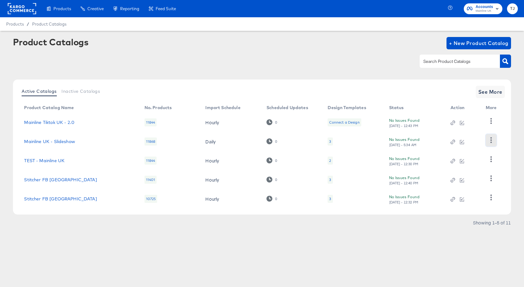
click at [491, 140] on icon "button" at bounding box center [491, 140] width 2 height 6
click at [476, 162] on div "HUD Checks (Internal)" at bounding box center [466, 163] width 62 height 10
click at [485, 94] on span "See More" at bounding box center [490, 92] width 24 height 9
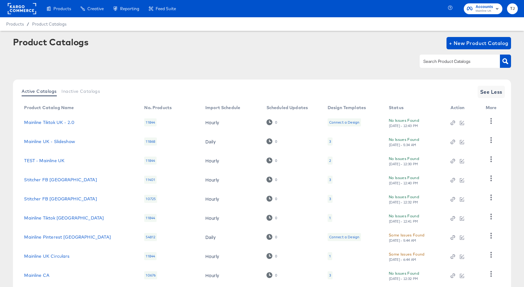
scroll to position [35, 0]
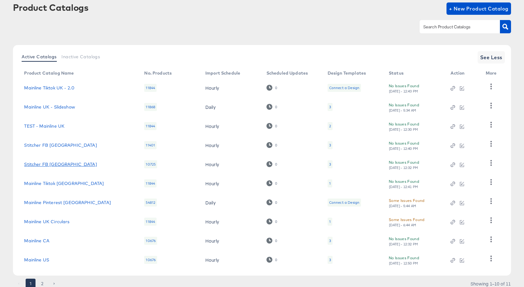
click at [58, 165] on link "Stitcher FB Australia" at bounding box center [60, 164] width 73 height 5
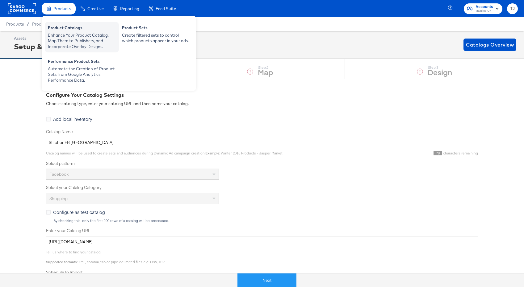
click at [60, 32] on link "Product Catalogs Enhance Your Product Catalog, Map Them to Publishers, and Inco…" at bounding box center [82, 37] width 68 height 24
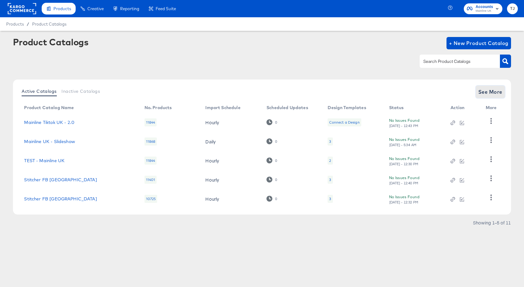
click at [489, 94] on span "See More" at bounding box center [490, 92] width 24 height 9
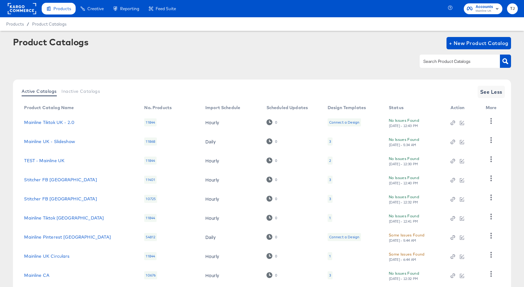
scroll to position [58, 0]
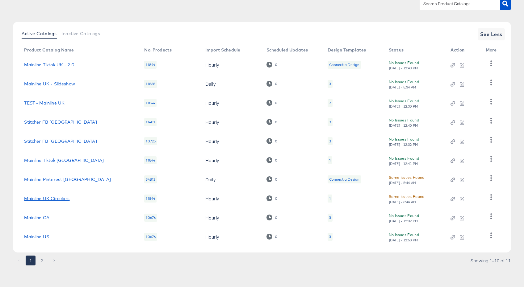
click at [51, 198] on link "Mainline UK Circulars" at bounding box center [46, 198] width 45 height 5
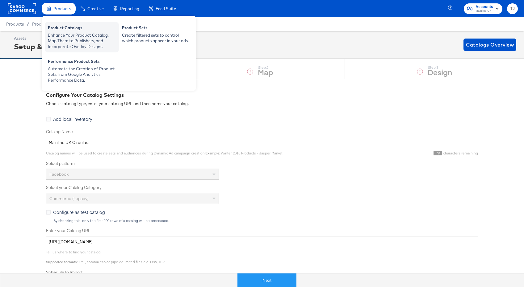
click at [67, 30] on div "Product Catalogs" at bounding box center [82, 28] width 68 height 7
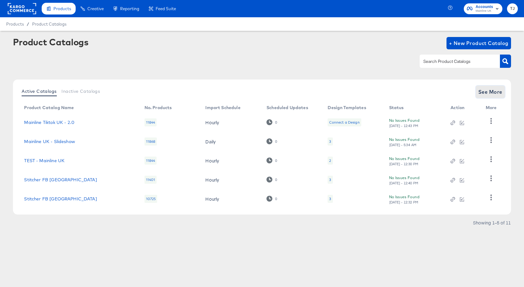
click at [486, 93] on span "See More" at bounding box center [490, 92] width 24 height 9
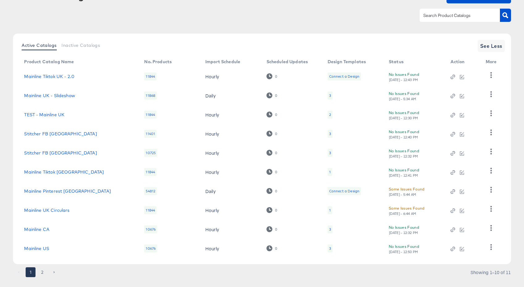
scroll to position [58, 0]
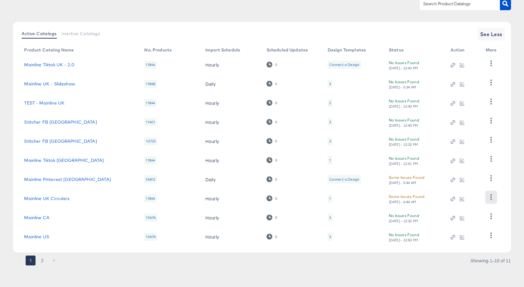
click at [492, 198] on icon "button" at bounding box center [491, 197] width 6 height 6
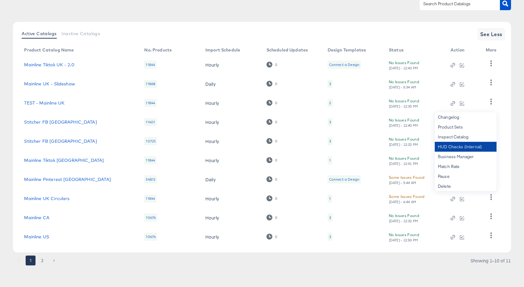
click at [469, 147] on div "HUD Checks (Internal)" at bounding box center [466, 147] width 62 height 10
click at [43, 259] on button "2" at bounding box center [42, 261] width 10 height 10
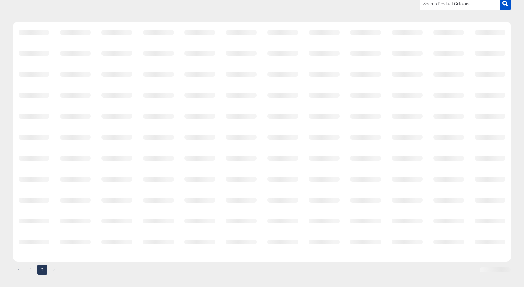
scroll to position [0, 0]
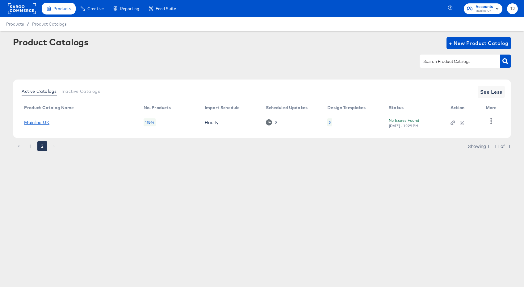
click at [42, 122] on link "Mainline UK" at bounding box center [36, 122] width 25 height 5
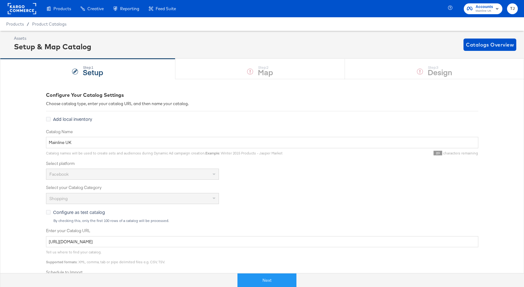
drag, startPoint x: 64, startPoint y: 27, endPoint x: 58, endPoint y: 27, distance: 5.9
click at [0, 0] on div "Product Catalogs" at bounding box center [0, 0] width 0 height 0
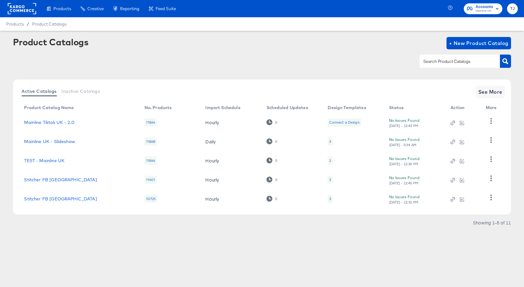
click at [84, 163] on td "TEST - Mainline UK" at bounding box center [79, 160] width 120 height 19
drag, startPoint x: 73, startPoint y: 160, endPoint x: 23, endPoint y: 161, distance: 50.0
click at [23, 161] on td "TEST - Mainline UK" at bounding box center [79, 160] width 120 height 19
copy link "TEST - Mainline UK"
click at [491, 161] on icon "button" at bounding box center [491, 159] width 6 height 6
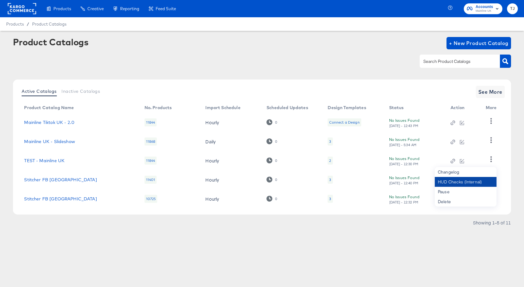
click at [481, 184] on div "HUD Checks (Internal)" at bounding box center [466, 182] width 62 height 10
click at [48, 161] on link "TEST - Mainline UK" at bounding box center [44, 160] width 40 height 5
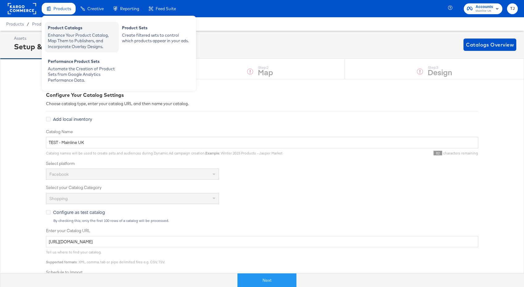
click at [63, 29] on div "Product Catalogs" at bounding box center [82, 28] width 68 height 7
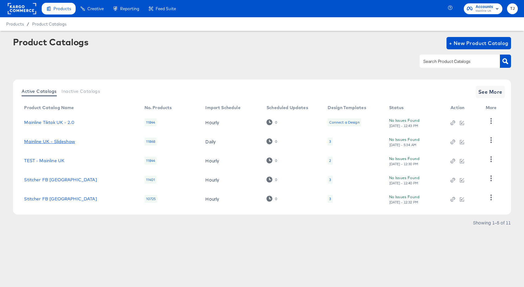
click at [57, 141] on link "Mainline UK - Slideshow" at bounding box center [49, 141] width 51 height 5
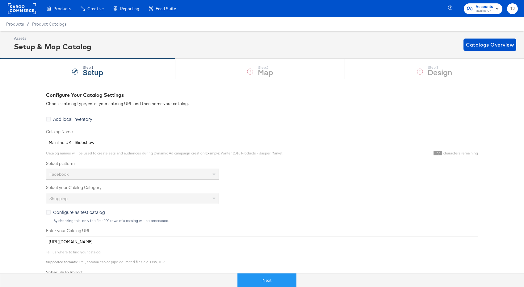
click at [0, 0] on div "Product Catalogs" at bounding box center [0, 0] width 0 height 0
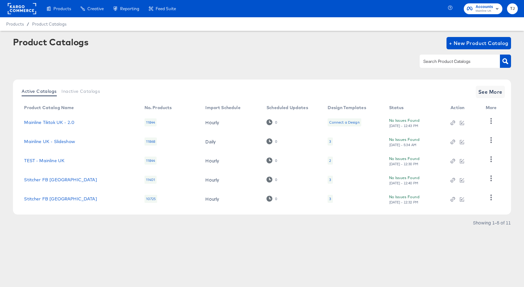
click at [494, 8] on rect "button" at bounding box center [496, 8] width 7 height 7
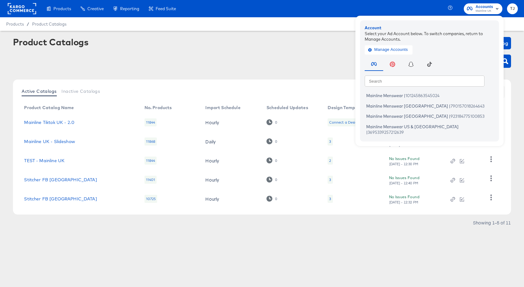
click at [25, 8] on rect at bounding box center [22, 8] width 28 height 11
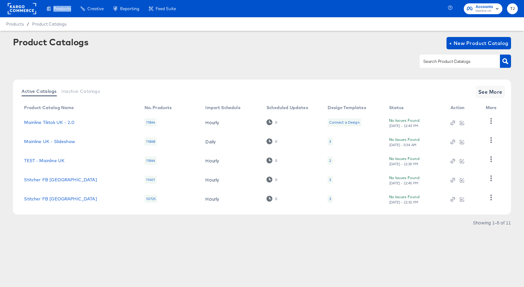
click at [25, 8] on rect at bounding box center [22, 8] width 28 height 11
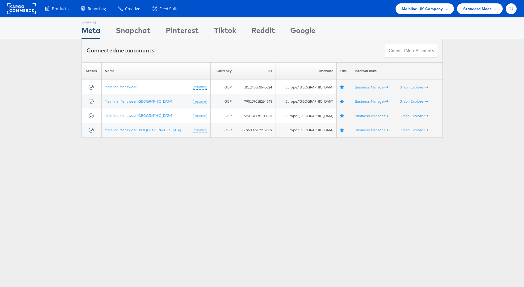
click at [444, 11] on div "Mainline UK Company" at bounding box center [425, 9] width 46 height 6
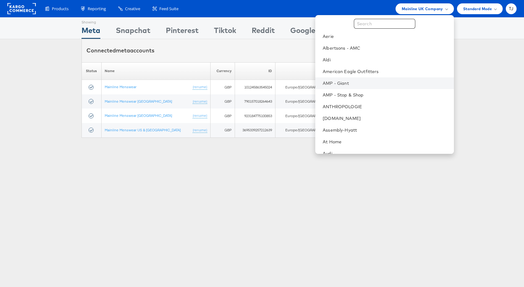
scroll to position [10, 0]
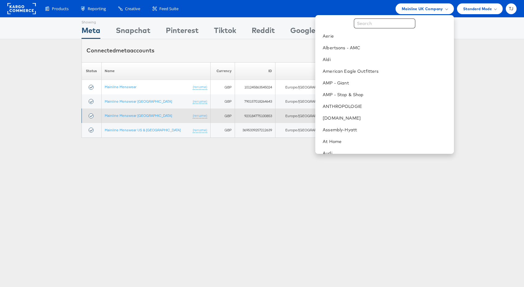
drag, startPoint x: 300, startPoint y: 213, endPoint x: 133, endPoint y: 123, distance: 190.2
click at [292, 206] on div "Showing Meta Showing Snapchat Showing Pinterest Showing Tiktok Showing Reddit S…" at bounding box center [262, 171] width 524 height 309
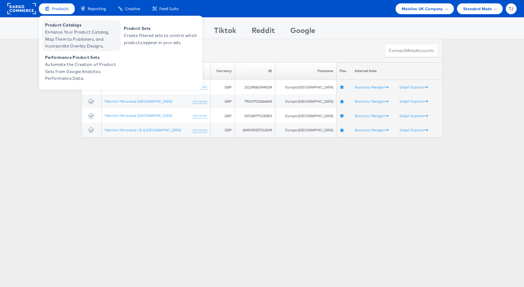
click at [64, 40] on span "Enhance Your Product Catalog, Map Them to Publishers, and Incorporate Overlay D…" at bounding box center [82, 39] width 74 height 21
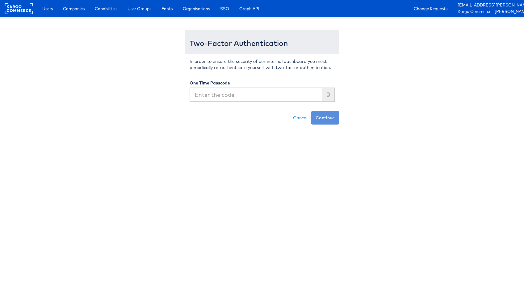
click at [216, 97] on input "text" at bounding box center [256, 95] width 132 height 14
type input "639971"
click at [311, 111] on button "Continue" at bounding box center [325, 118] width 28 height 14
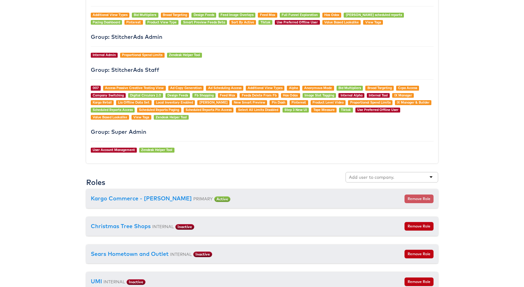
scroll to position [621, 0]
click at [391, 178] on input "text" at bounding box center [371, 177] width 45 height 6
type input "aza"
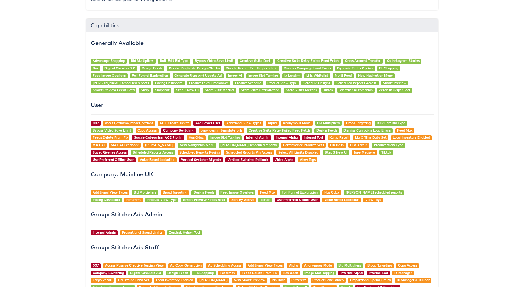
scroll to position [637, 0]
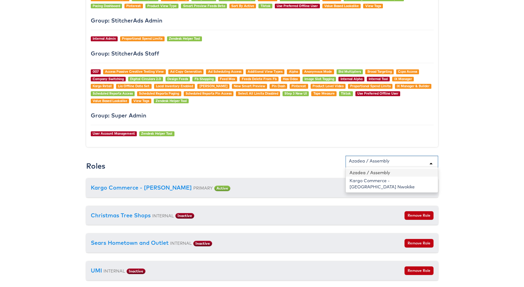
click at [383, 162] on div "Azadea / Assembly" at bounding box center [369, 161] width 40 height 6
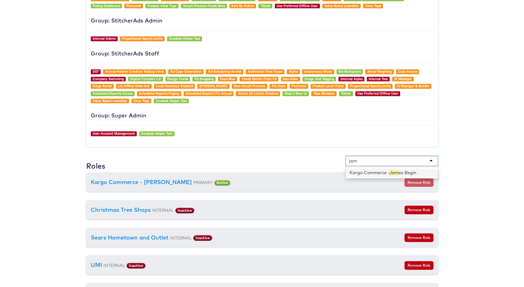
type input "jams"
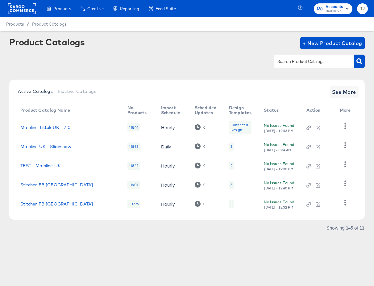
click at [20, 7] on rect at bounding box center [22, 8] width 28 height 11
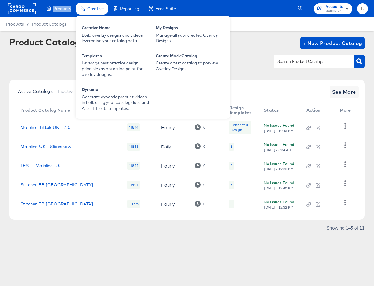
drag, startPoint x: 20, startPoint y: 7, endPoint x: 133, endPoint y: 15, distance: 113.2
click at [20, 7] on rect at bounding box center [22, 8] width 28 height 11
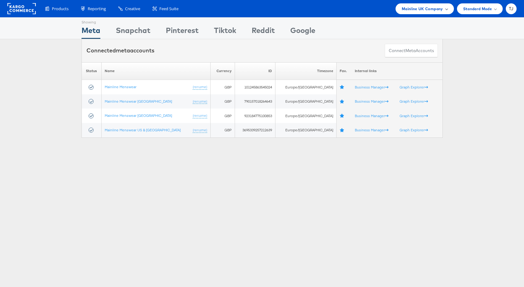
click at [430, 7] on span "Mainline UK Company" at bounding box center [422, 9] width 41 height 6
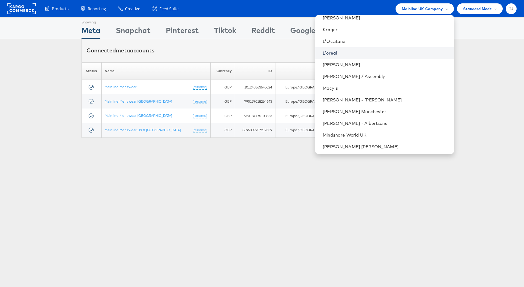
scroll to position [624, 0]
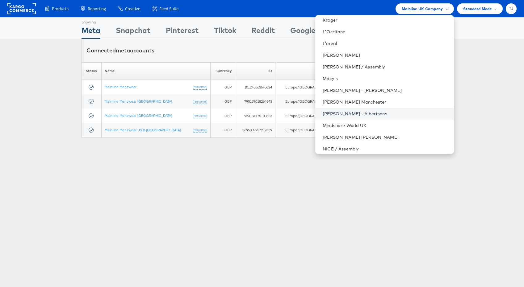
click at [399, 115] on link "[PERSON_NAME] - Albertsons" at bounding box center [386, 114] width 126 height 6
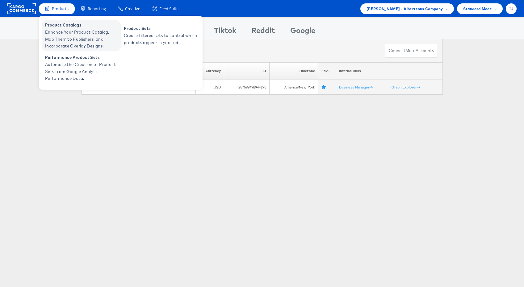
click at [60, 34] on span "Enhance Your Product Catalog, Map Them to Publishers, and Incorporate Overlay D…" at bounding box center [82, 39] width 74 height 21
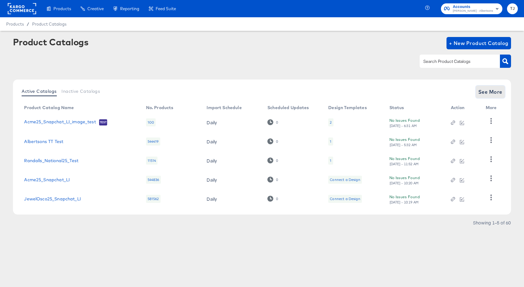
click at [488, 91] on span "See More" at bounding box center [490, 92] width 24 height 9
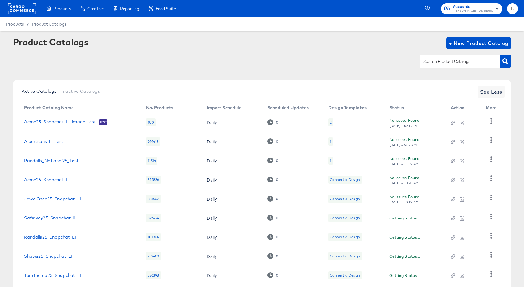
scroll to position [58, 0]
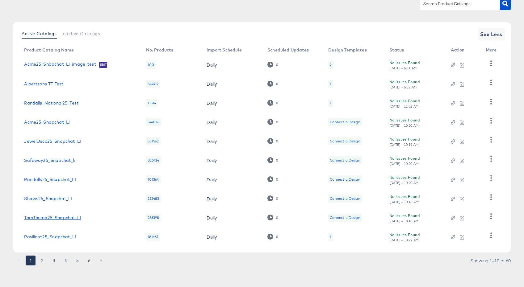
click at [44, 219] on link "TomThumb25_Snapchat_LI" at bounding box center [52, 217] width 57 height 5
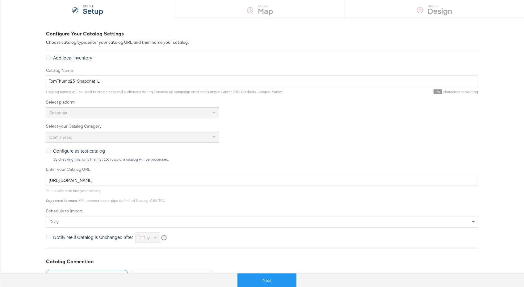
scroll to position [63, 0]
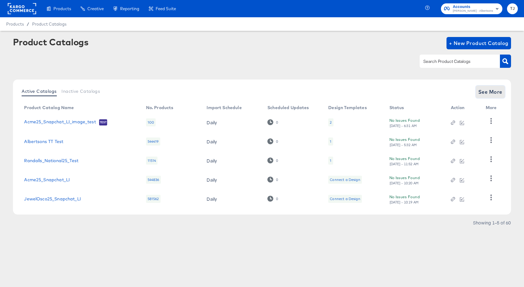
click at [487, 90] on span "See More" at bounding box center [490, 92] width 24 height 9
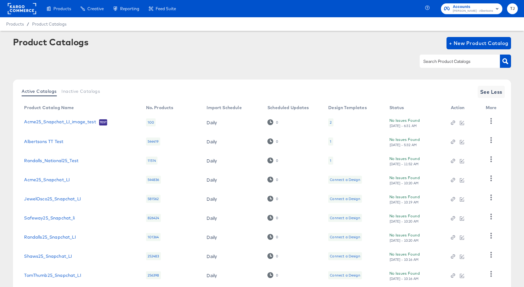
scroll to position [58, 0]
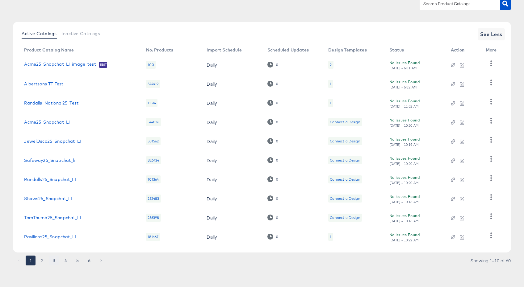
click at [53, 261] on button "3" at bounding box center [54, 261] width 10 height 10
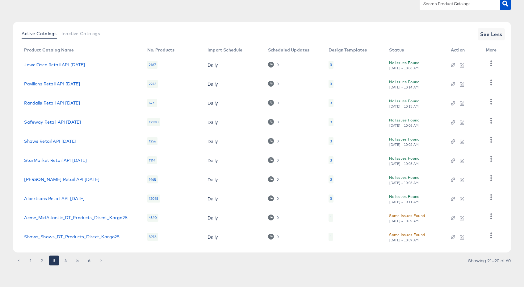
click at [66, 259] on button "4" at bounding box center [66, 261] width 10 height 10
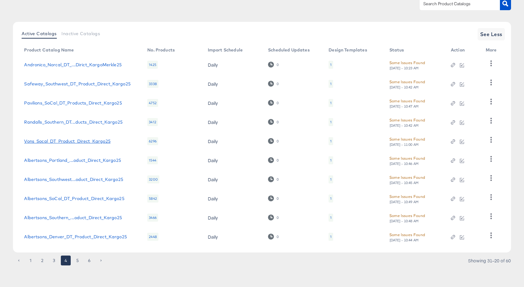
click at [71, 142] on link "Vons_Socal_DT_Product_Direct_Kargo25" at bounding box center [67, 141] width 86 height 5
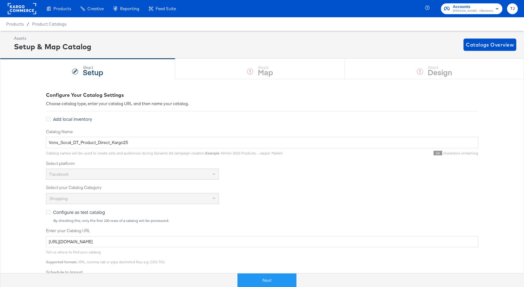
click at [0, 0] on div "Product Catalogs" at bounding box center [0, 0] width 0 height 0
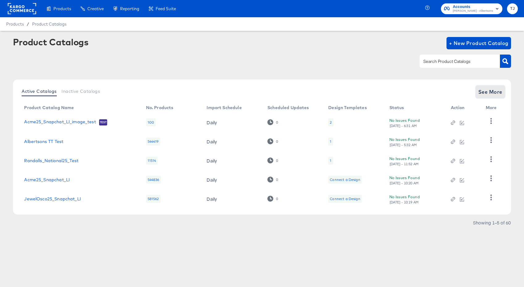
click at [492, 93] on span "See More" at bounding box center [490, 92] width 24 height 9
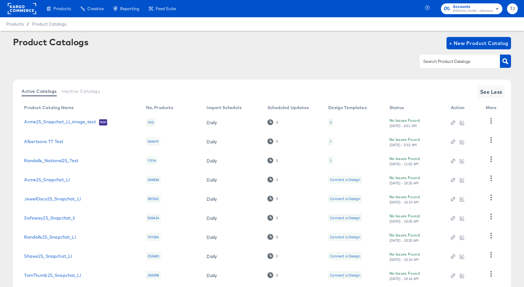
scroll to position [58, 0]
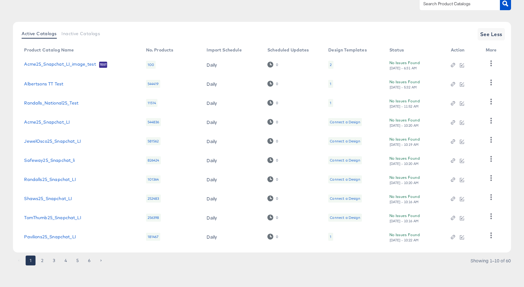
click at [90, 261] on button "6" at bounding box center [89, 261] width 10 height 10
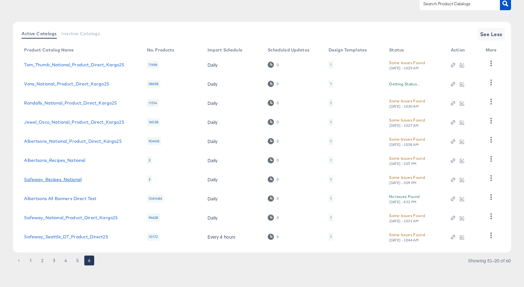
click at [67, 177] on td "Safeway_Recipes_National" at bounding box center [80, 179] width 123 height 19
click at [69, 179] on link "Safeway_Recipes_National" at bounding box center [52, 179] width 57 height 5
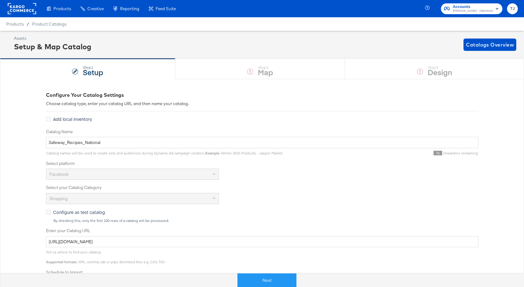
click at [28, 10] on rect at bounding box center [22, 8] width 28 height 11
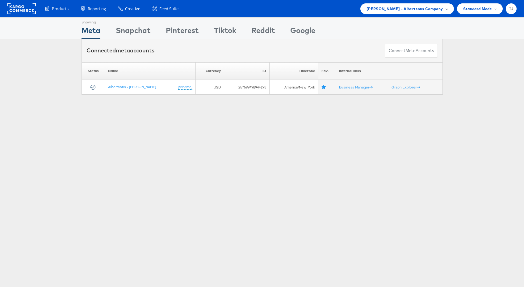
click at [442, 10] on span "[PERSON_NAME] - Albertsons Company" at bounding box center [404, 9] width 77 height 6
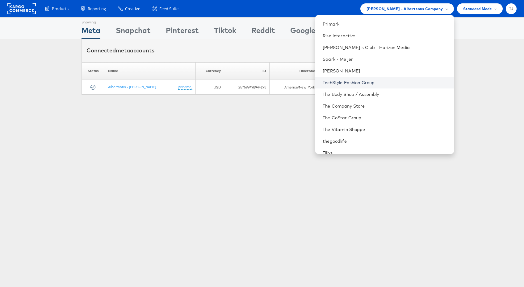
scroll to position [896, 0]
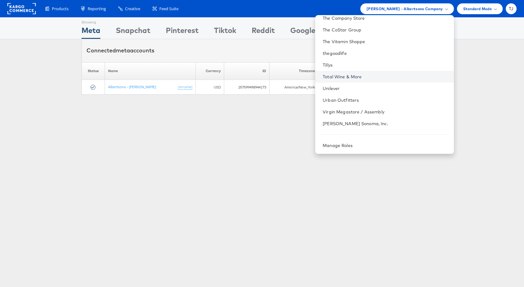
click at [389, 76] on link "Total Wine & More" at bounding box center [386, 77] width 126 height 6
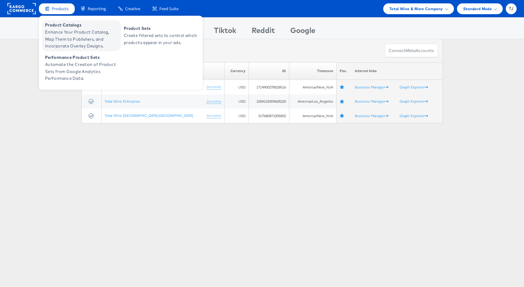
click at [65, 29] on span "Enhance Your Product Catalog, Map Them to Publishers, and Incorporate Overlay D…" at bounding box center [82, 39] width 74 height 21
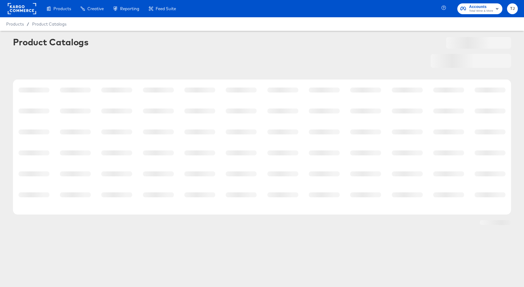
drag, startPoint x: 0, startPoint y: 0, endPoint x: 73, endPoint y: 34, distance: 80.1
click at [73, 34] on article "Product Catalogs" at bounding box center [262, 140] width 524 height 219
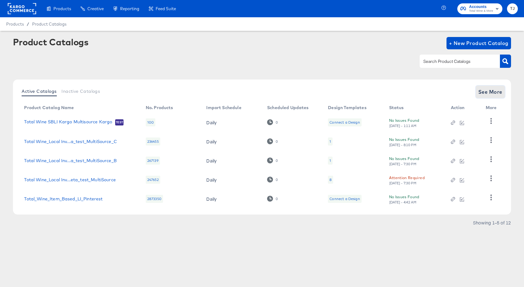
click at [499, 93] on span "See More" at bounding box center [490, 92] width 24 height 9
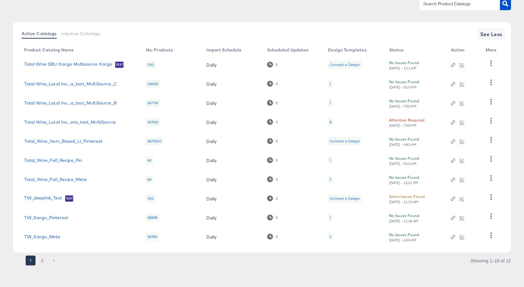
scroll to position [56, 0]
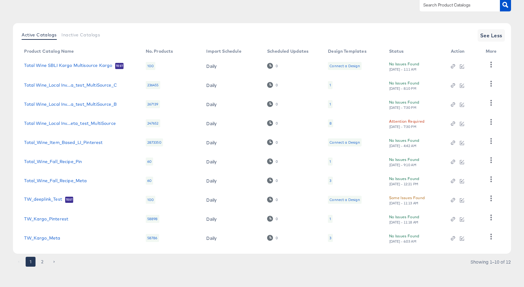
click at [42, 261] on button "2" at bounding box center [42, 262] width 10 height 10
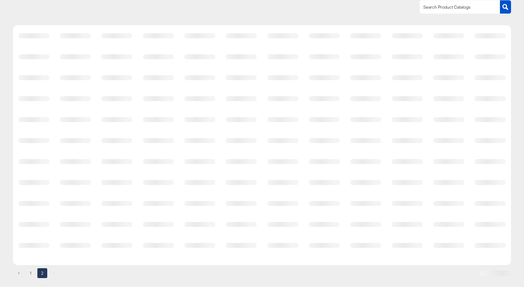
scroll to position [0, 0]
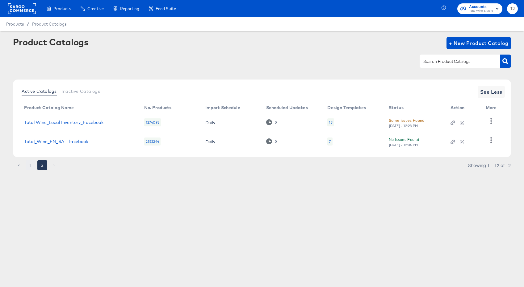
click at [29, 165] on button "1" at bounding box center [31, 166] width 10 height 10
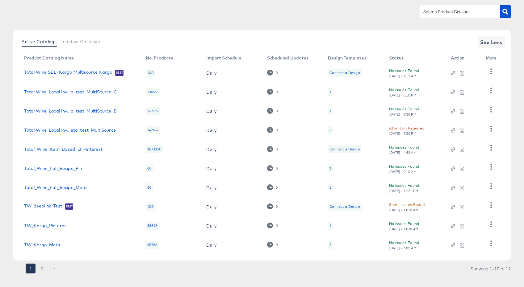
scroll to position [50, 0]
click at [61, 186] on link "Total_Wine_Fall_Recipe_Meta" at bounding box center [55, 187] width 63 height 5
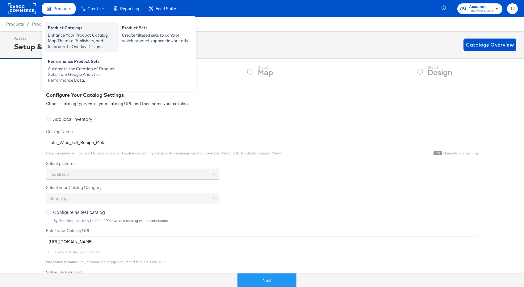
click at [62, 29] on div "Product Catalogs" at bounding box center [82, 28] width 68 height 7
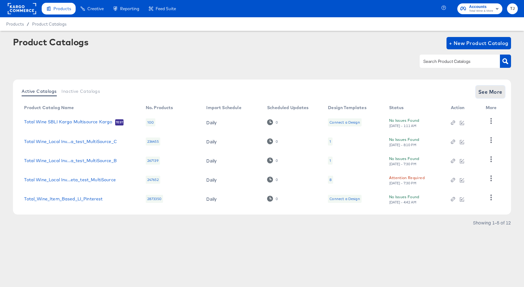
click at [496, 91] on span "See More" at bounding box center [490, 92] width 24 height 9
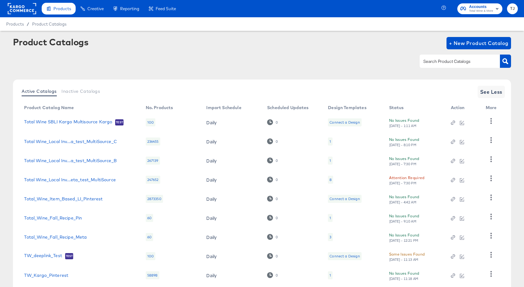
scroll to position [58, 0]
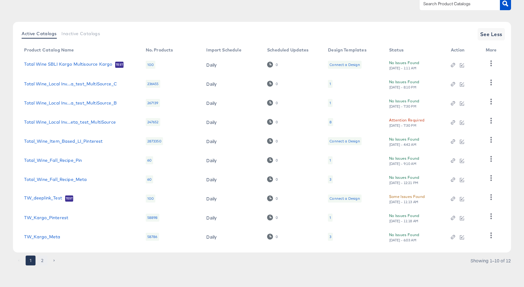
click at [42, 260] on button "2" at bounding box center [42, 261] width 10 height 10
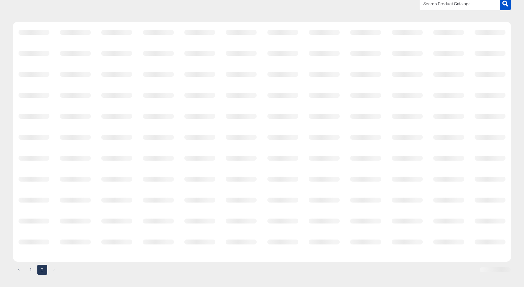
scroll to position [0, 0]
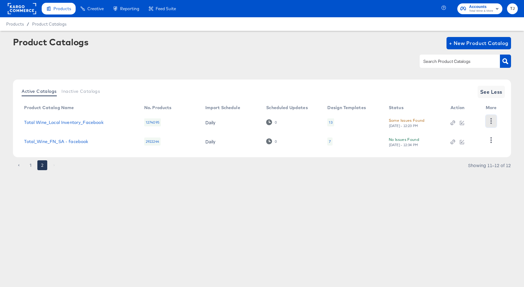
click at [493, 123] on icon "button" at bounding box center [491, 121] width 6 height 6
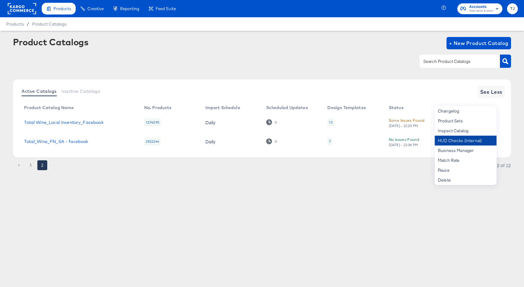
click at [482, 142] on div "HUD Checks (Internal)" at bounding box center [466, 141] width 62 height 10
click at [165, 212] on div "Products Creative Reporting Feed Suite Accounts Total Wine & More TJ Products /…" at bounding box center [262, 143] width 524 height 287
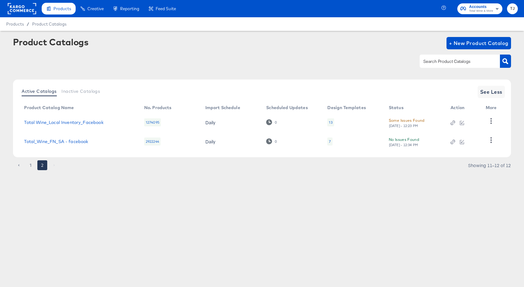
click at [19, 9] on rect at bounding box center [22, 8] width 28 height 11
click at [20, 9] on rect at bounding box center [22, 8] width 28 height 11
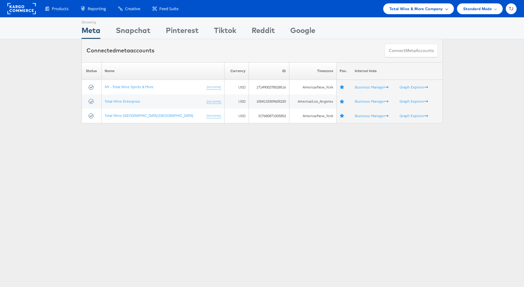
click at [429, 8] on span "Total Wine & More Company" at bounding box center [416, 9] width 54 height 6
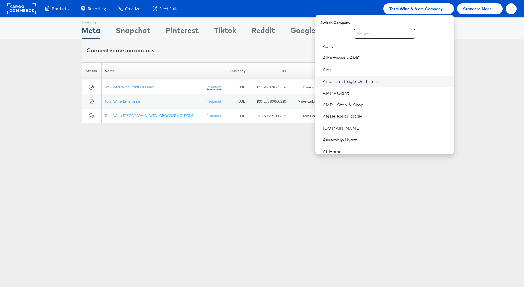
click at [412, 80] on link "American Eagle Outfitters" at bounding box center [386, 81] width 126 height 6
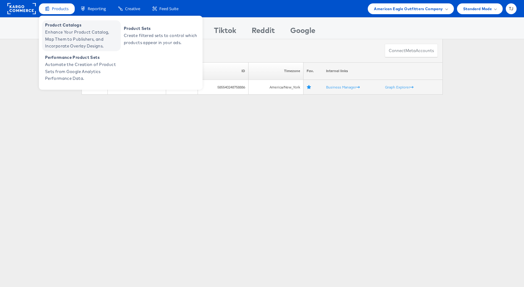
click at [54, 33] on span "Enhance Your Product Catalog, Map Them to Publishers, and Incorporate Overlay D…" at bounding box center [82, 39] width 74 height 21
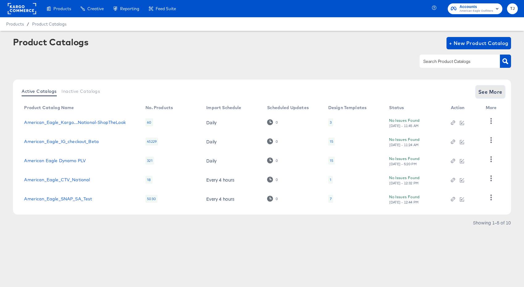
click at [500, 92] on span "See More" at bounding box center [490, 92] width 24 height 9
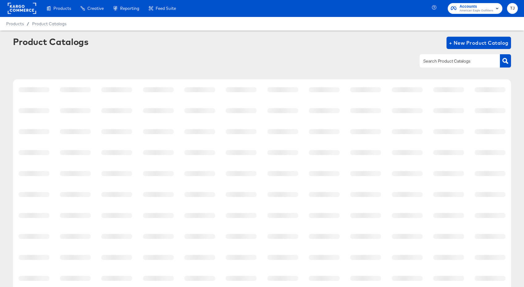
scroll to position [58, 0]
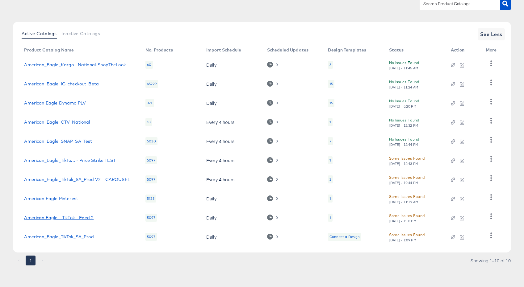
click at [70, 218] on link "American Eagle - TikTok - Feed 2" at bounding box center [58, 217] width 69 height 5
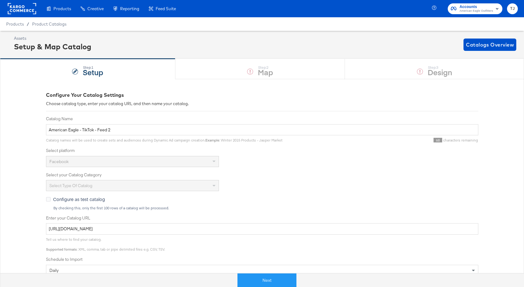
click at [18, 10] on rect at bounding box center [22, 8] width 28 height 11
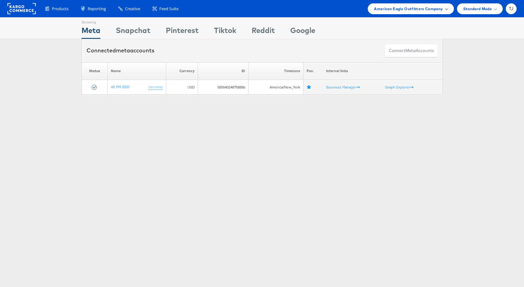
click at [443, 10] on div "American Eagle Outfitters Company" at bounding box center [410, 9] width 73 height 6
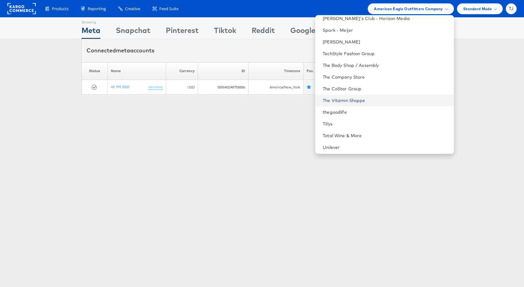
scroll to position [845, 0]
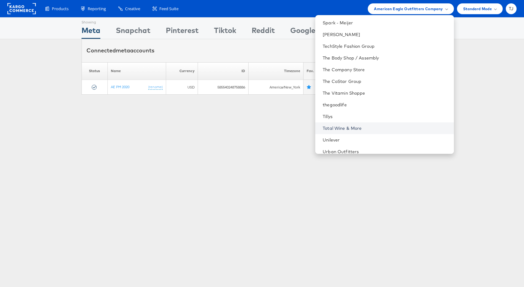
click at [398, 129] on link "Total Wine & More" at bounding box center [386, 128] width 126 height 6
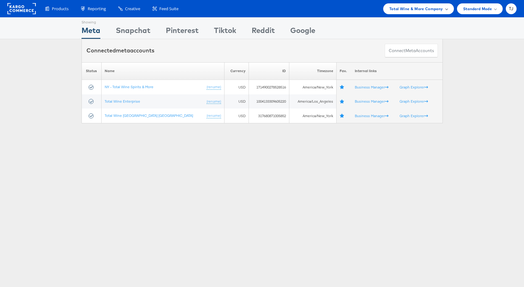
click at [442, 11] on span "Total Wine & More Company" at bounding box center [416, 9] width 54 height 6
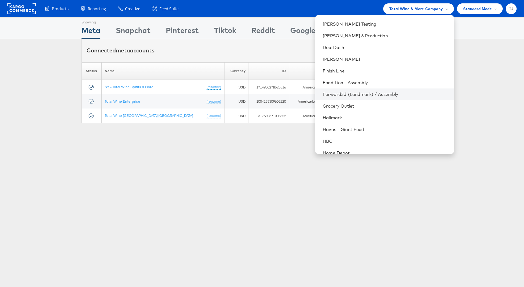
scroll to position [281, 0]
click at [376, 44] on link "DoorDash" at bounding box center [386, 47] width 126 height 6
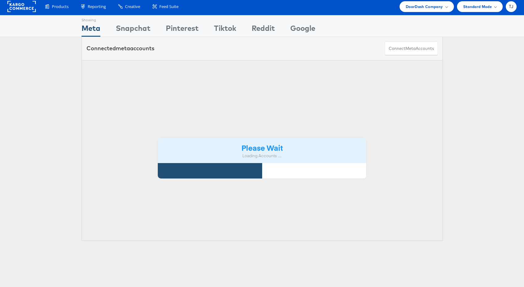
scroll to position [1, 0]
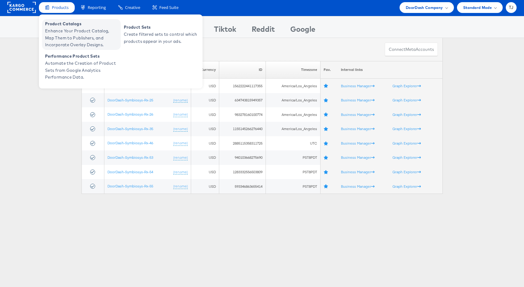
click at [52, 22] on span "Product Catalogs" at bounding box center [82, 23] width 74 height 7
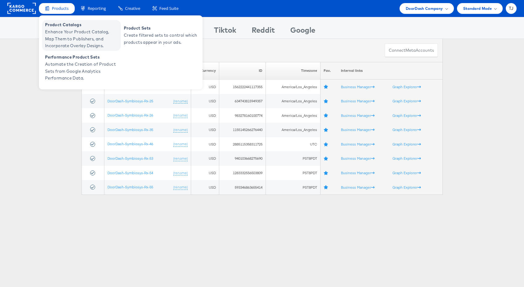
scroll to position [0, 0]
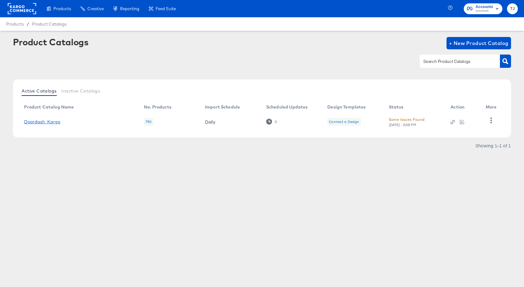
click at [43, 123] on link "Doordash_Kargo" at bounding box center [42, 121] width 36 height 5
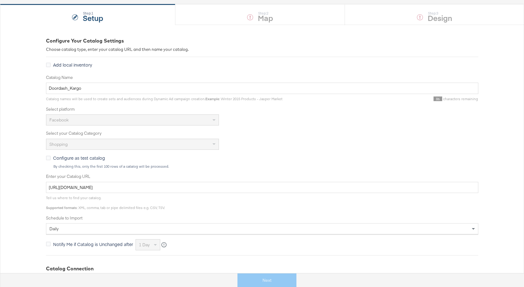
scroll to position [59, 0]
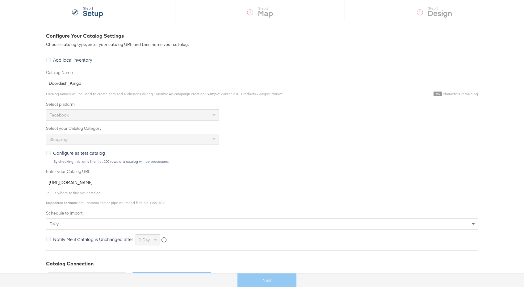
click at [278, 283] on div "Next" at bounding box center [266, 281] width 533 height 14
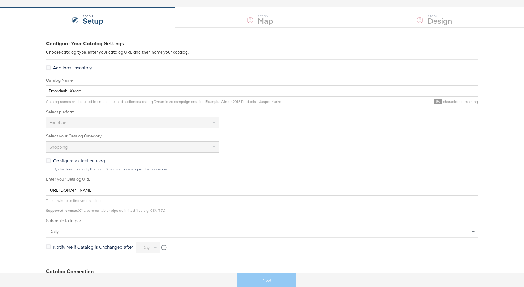
scroll to position [0, 0]
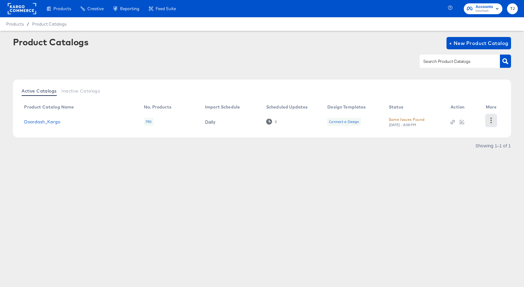
click at [490, 121] on icon "button" at bounding box center [491, 121] width 6 height 6
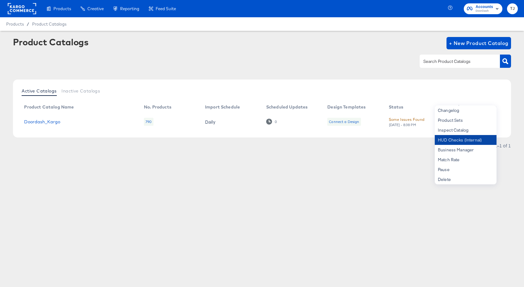
click at [484, 140] on div "HUD Checks (Internal)" at bounding box center [466, 140] width 62 height 10
click at [394, 198] on div "Products Creative Reporting Feed Suite Accounts DoorDash TJ Products / Product …" at bounding box center [262, 143] width 524 height 287
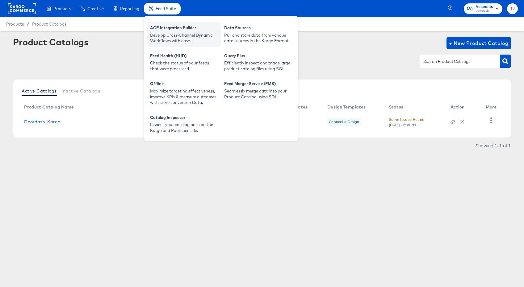
click at [176, 36] on div "Develop Cross-Channel Dynamic Workflows with ease." at bounding box center [184, 37] width 68 height 11
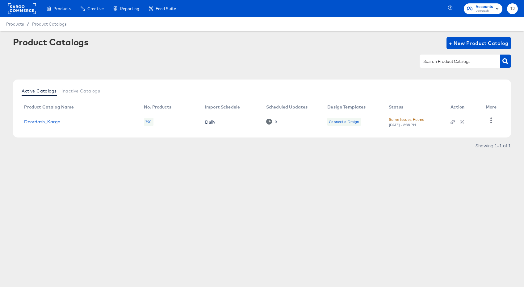
click at [178, 179] on div "Product Catalogs + New Product Catalog Active Catalogs Inactive Catalogs Produc…" at bounding box center [262, 108] width 524 height 154
click at [490, 122] on icon "button" at bounding box center [491, 121] width 6 height 6
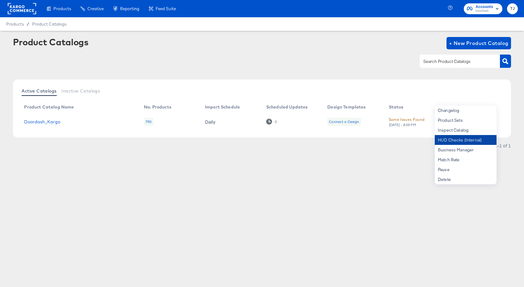
click at [478, 136] on div "HUD Checks (Internal)" at bounding box center [466, 140] width 62 height 10
click at [44, 123] on link "Doordash_Kargo" at bounding box center [42, 121] width 36 height 5
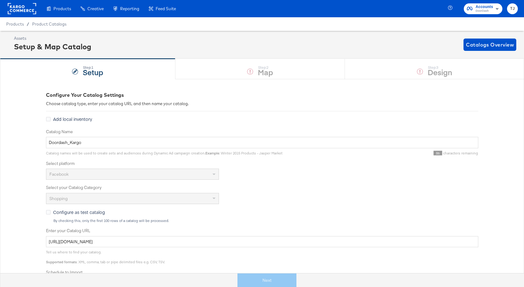
click at [266, 280] on div "Next" at bounding box center [266, 281] width 533 height 14
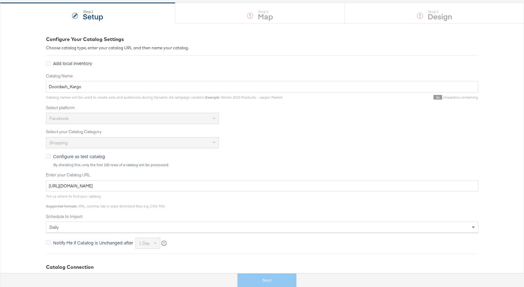
scroll to position [175, 0]
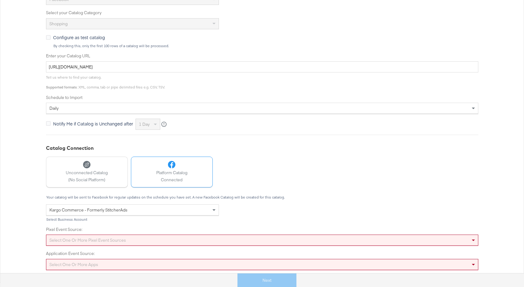
click at [200, 238] on div "Select one or more pixel event sources" at bounding box center [262, 240] width 432 height 11
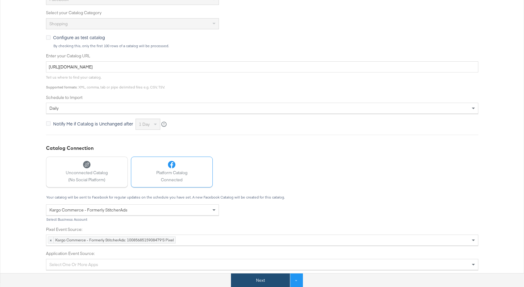
click at [261, 282] on button "Next" at bounding box center [260, 281] width 59 height 14
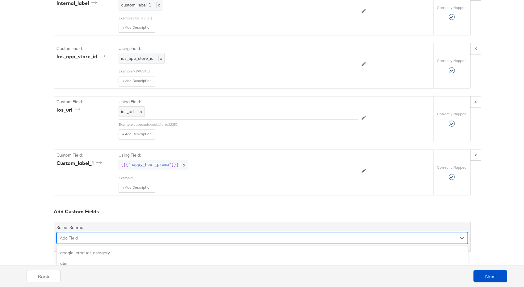
scroll to position [899, 0]
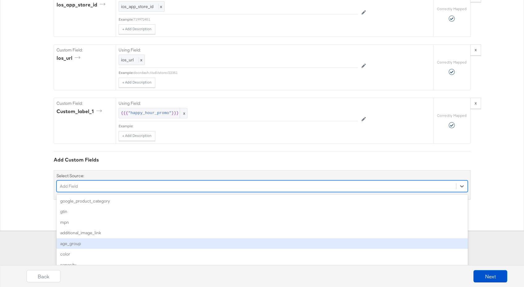
click at [169, 192] on div "option age_group focused, 5 of 164. 164 results available. Use Up and Down to c…" at bounding box center [261, 187] width 411 height 12
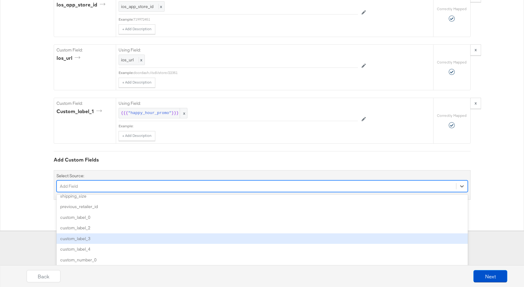
scroll to position [420, 0]
click at [148, 238] on div "custom_label_3" at bounding box center [261, 240] width 411 height 11
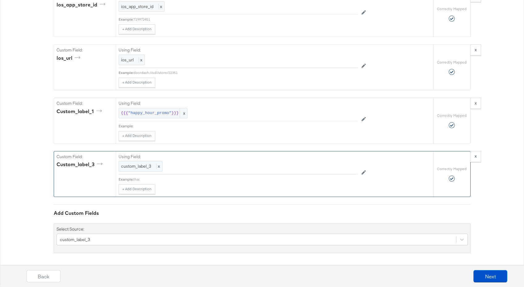
click at [158, 165] on span "x" at bounding box center [158, 167] width 4 height 6
click at [326, 167] on span at bounding box center [326, 166] width 8 height 10
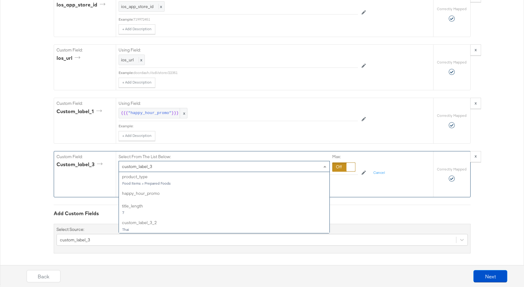
scroll to position [474, 0]
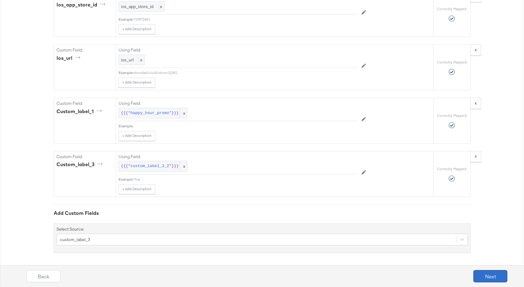
click at [487, 276] on button "Next" at bounding box center [490, 276] width 34 height 12
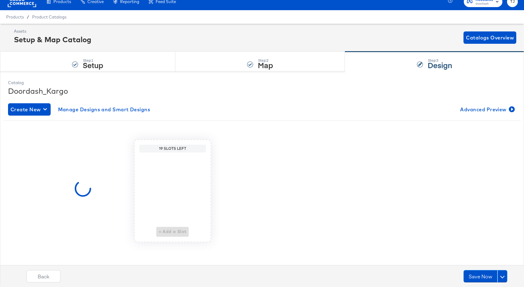
scroll to position [0, 0]
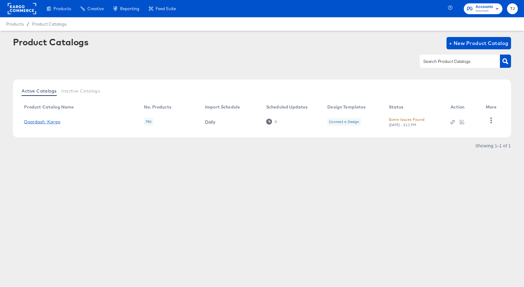
click at [44, 121] on link "Doordash_Kargo" at bounding box center [42, 121] width 36 height 5
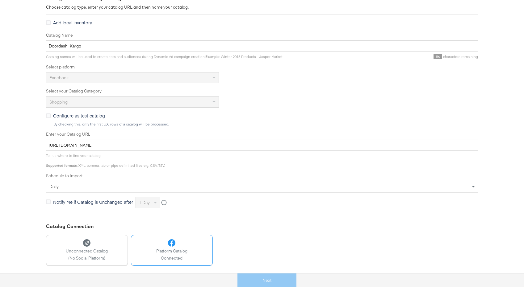
scroll to position [175, 0]
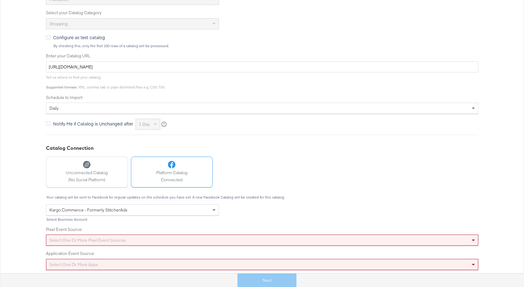
click at [186, 241] on div "Select one or more pixel event sources" at bounding box center [262, 240] width 432 height 11
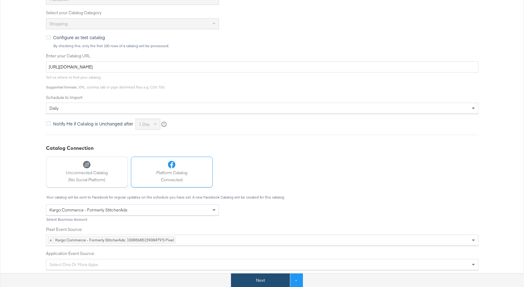
click at [259, 279] on button "Next" at bounding box center [260, 281] width 59 height 14
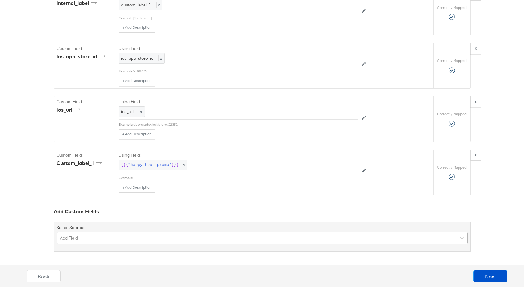
scroll to position [899, 0]
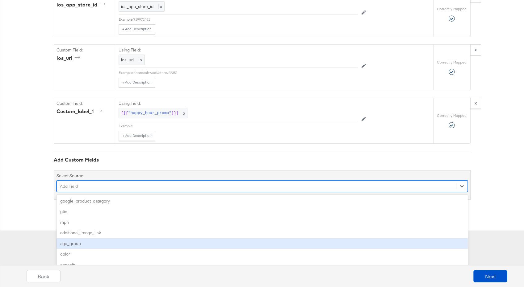
click at [217, 192] on div "option age_group focused, 5 of 164. 164 results available. Use Up and Down to c…" at bounding box center [261, 187] width 411 height 12
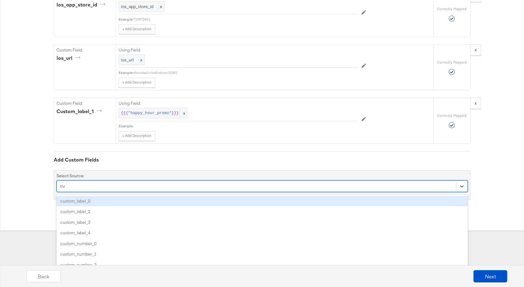
type input "cus"
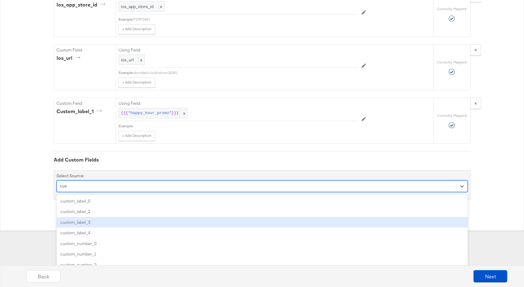
click at [212, 220] on div "custom_label_3" at bounding box center [261, 222] width 411 height 11
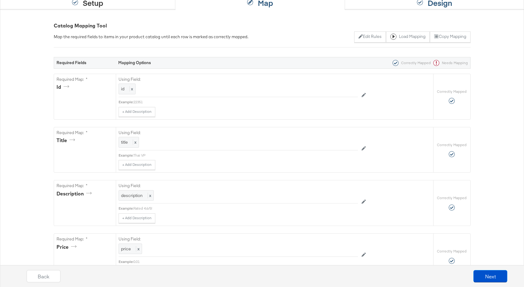
scroll to position [0, 0]
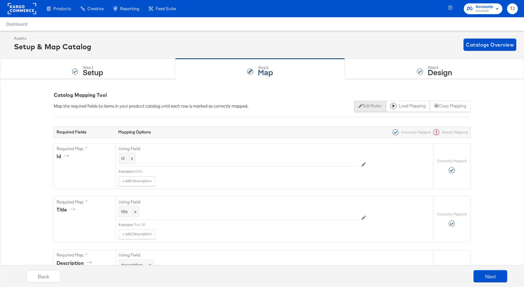
click at [372, 106] on button "Edit Rules" at bounding box center [370, 106] width 32 height 11
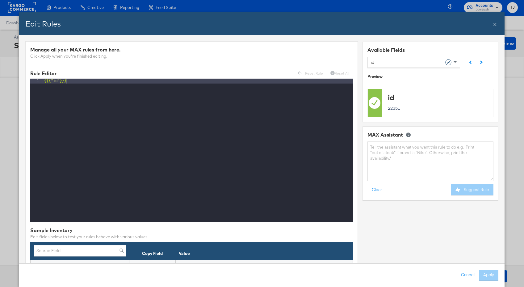
scroll to position [1, 0]
click at [441, 65] on div "id" at bounding box center [411, 62] width 81 height 10
click at [424, 162] on textarea at bounding box center [431, 162] width 126 height 40
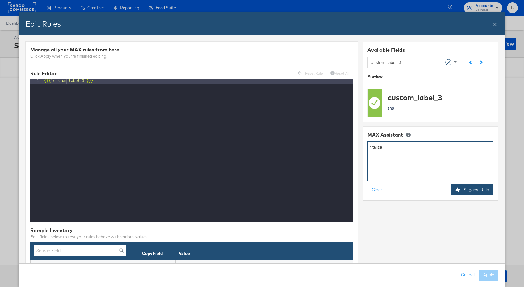
type textarea "titalize"
click at [481, 191] on button "Suggest Rule" at bounding box center [472, 190] width 42 height 11
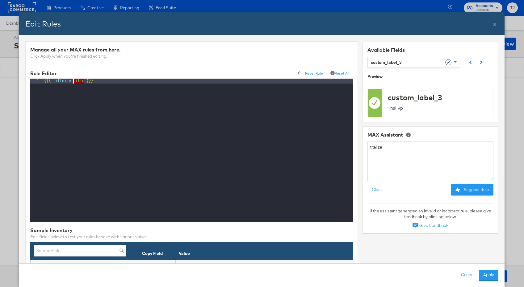
drag, startPoint x: 85, startPoint y: 80, endPoint x: 73, endPoint y: 80, distance: 12.3
click at [73, 80] on div "{{{ titleize title }}}" at bounding box center [198, 156] width 310 height 154
click at [488, 277] on button "Apply" at bounding box center [488, 275] width 19 height 11
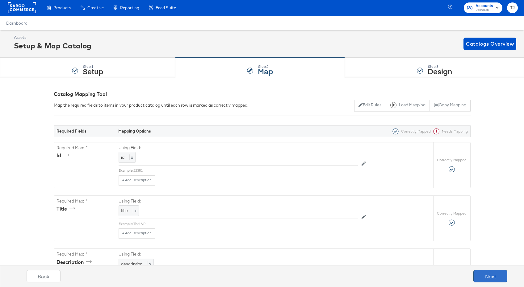
click at [489, 277] on button "Next" at bounding box center [490, 276] width 34 height 12
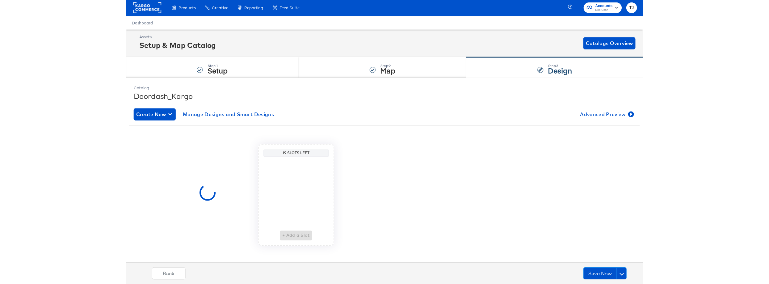
scroll to position [0, 0]
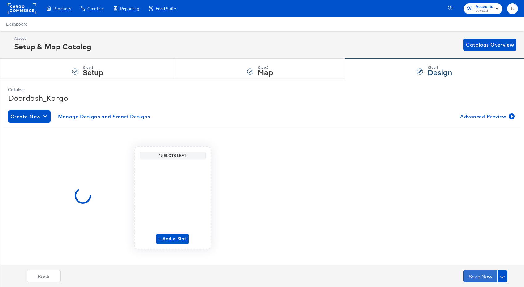
click at [488, 277] on button "Save Now" at bounding box center [480, 276] width 34 height 12
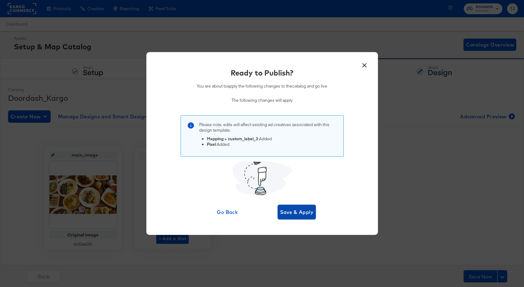
click at [295, 211] on span "Save & Apply" at bounding box center [297, 212] width 34 height 9
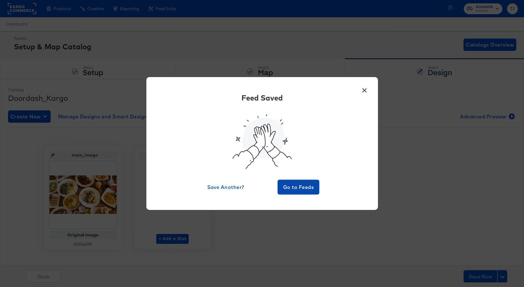
click at [300, 187] on span "Go to Feeds" at bounding box center [298, 187] width 37 height 9
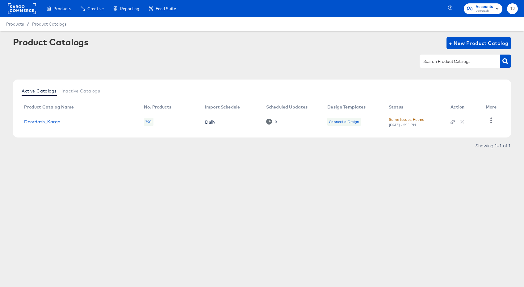
click at [407, 119] on div "Some Issues Found" at bounding box center [407, 119] width 36 height 6
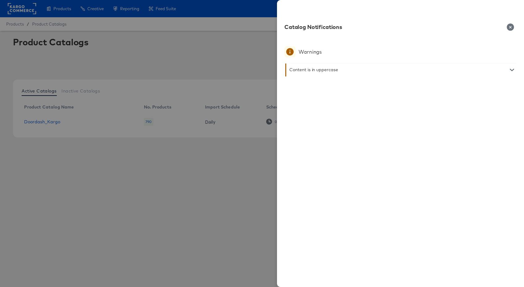
click at [323, 73] on div "Content is in uppercase" at bounding box center [402, 70] width 227 height 12
click at [319, 70] on div "Content is in uppercase" at bounding box center [313, 69] width 49 height 5
click at [511, 69] on icon "button" at bounding box center [512, 70] width 4 height 4
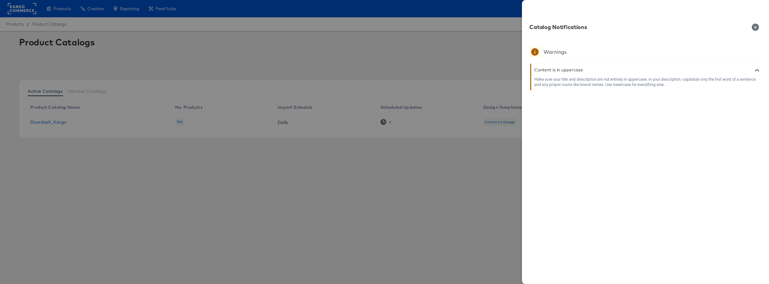
drag, startPoint x: 219, startPoint y: 151, endPoint x: 235, endPoint y: 130, distance: 26.3
click at [224, 144] on div at bounding box center [384, 142] width 769 height 284
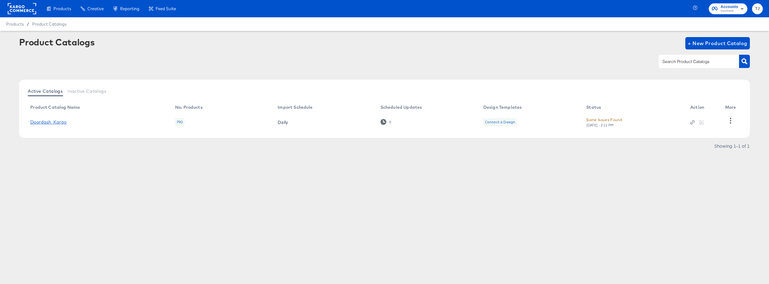
click at [54, 124] on link "Doordash_Kargo" at bounding box center [48, 121] width 36 height 5
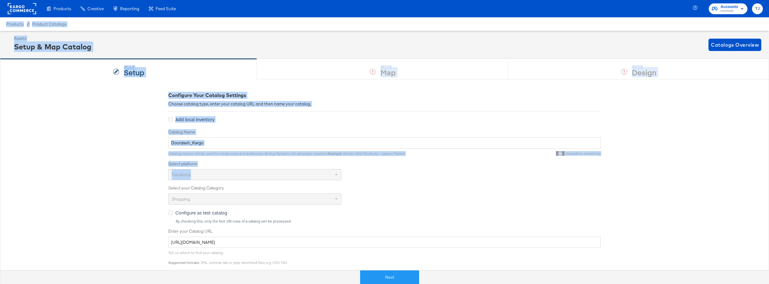
drag, startPoint x: 605, startPoint y: 3, endPoint x: 578, endPoint y: 5, distance: 27.2
click at [524, 1] on div "Products Products Product Catalogs Enhance Your Product Catalog, Map Them to Pu…" at bounding box center [384, 231] width 769 height 462
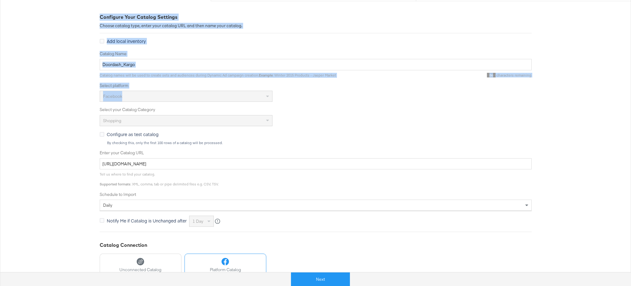
scroll to position [176, 0]
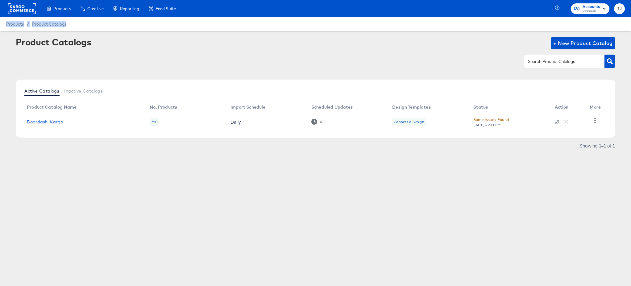
click at [52, 123] on link "Doordash_Kargo" at bounding box center [45, 121] width 36 height 5
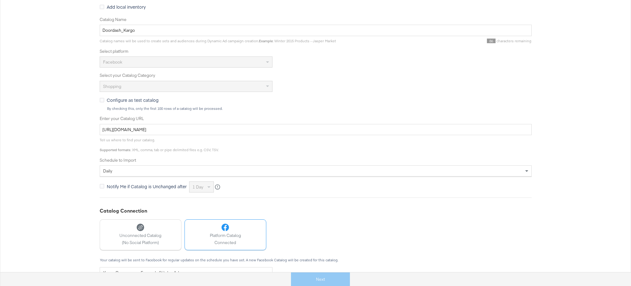
scroll to position [176, 0]
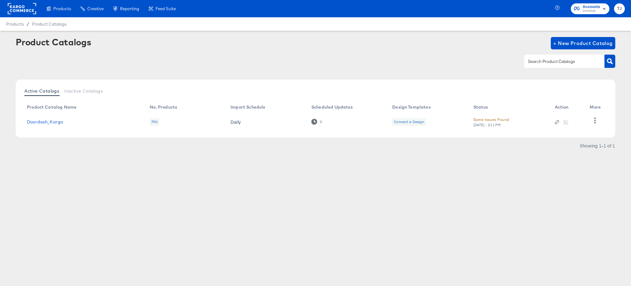
click at [117, 49] on div at bounding box center [316, 49] width 600 height 0
click at [491, 119] on div "Some Issues Found" at bounding box center [492, 119] width 36 height 6
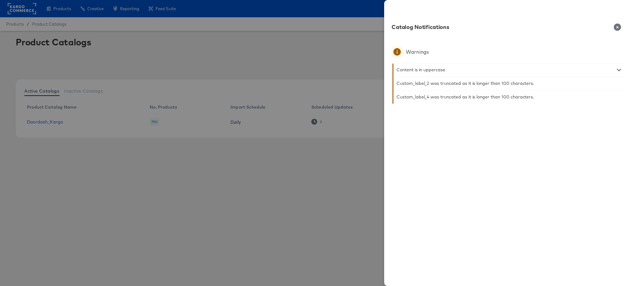
click at [524, 26] on icon "button" at bounding box center [617, 26] width 7 height 7
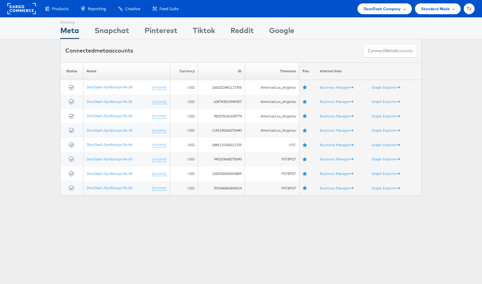
click at [402, 9] on div "DoorDash Company" at bounding box center [384, 9] width 42 height 6
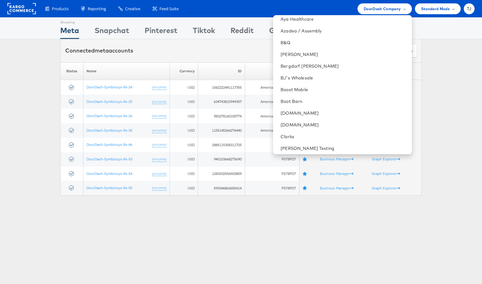
scroll to position [301, 0]
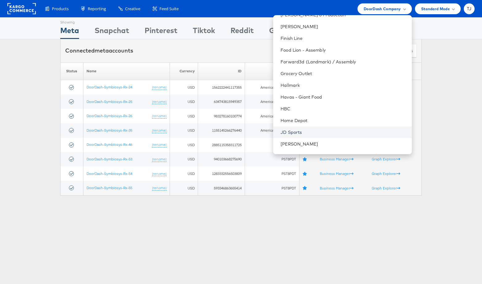
click at [336, 131] on link "JD Sports" at bounding box center [343, 132] width 126 height 6
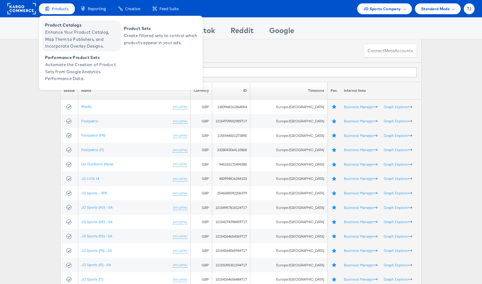
click at [58, 29] on span "Enhance Your Product Catalog, Map Them to Publishers, and Incorporate Overlay D…" at bounding box center [82, 39] width 74 height 21
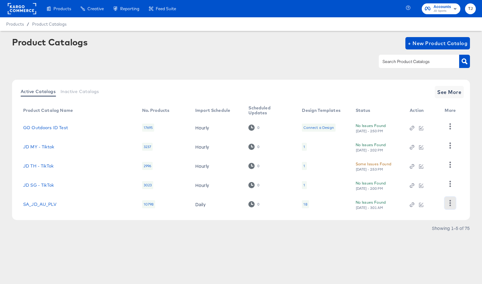
click at [449, 203] on icon "button" at bounding box center [450, 203] width 6 height 6
click at [427, 169] on div "HUD Checks (Internal)" at bounding box center [425, 172] width 62 height 10
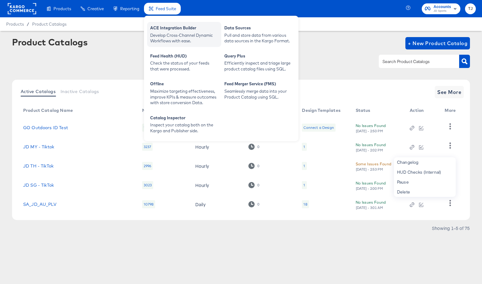
click at [156, 34] on div "Develop Cross-Channel Dynamic Workflows with ease." at bounding box center [184, 37] width 68 height 11
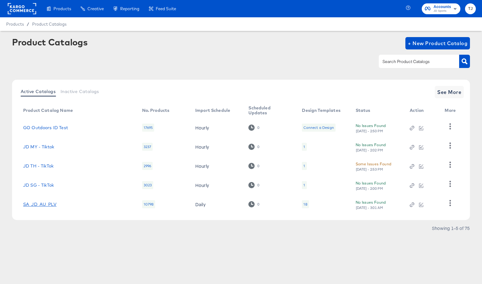
click at [52, 205] on link "SA_JD_AU_PLV" at bounding box center [39, 204] width 33 height 5
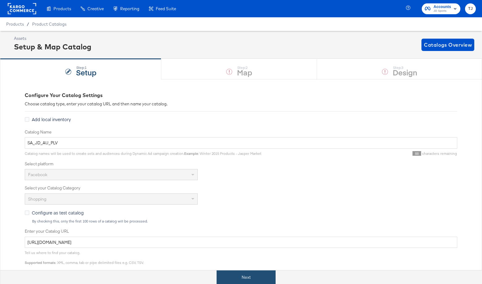
click at [263, 279] on button "Next" at bounding box center [245, 277] width 59 height 14
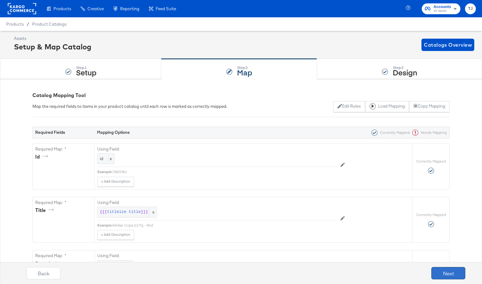
click at [456, 273] on button "Next" at bounding box center [448, 273] width 34 height 12
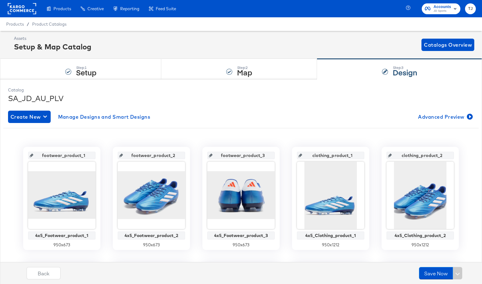
click at [14, 8] on rect at bounding box center [22, 8] width 28 height 11
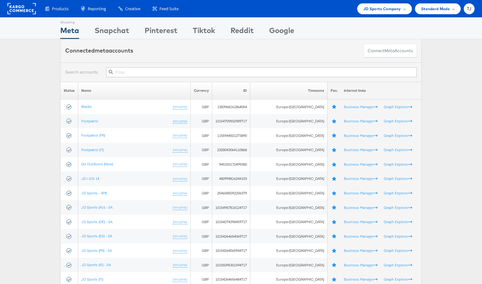
click at [399, 15] on div "Products Product Catalogs Enhance Your Product Catalog, Map Them to Publishers,…" at bounding box center [241, 8] width 482 height 17
click at [399, 9] on span "JD Sports Company" at bounding box center [382, 9] width 38 height 6
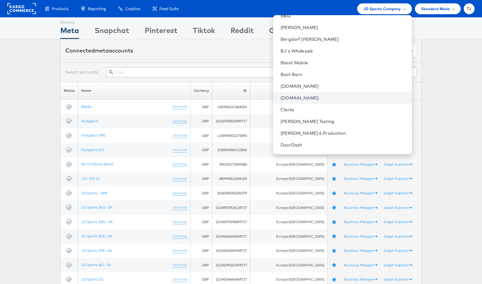
scroll to position [183, 0]
click at [335, 109] on link "Clarks" at bounding box center [343, 109] width 126 height 6
click at [331, 107] on link "Clarks" at bounding box center [343, 109] width 126 height 6
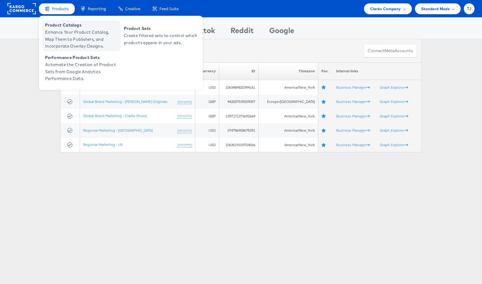
click at [64, 30] on span "Enhance Your Product Catalog, Map Them to Publishers, and Incorporate Overlay D…" at bounding box center [82, 39] width 74 height 21
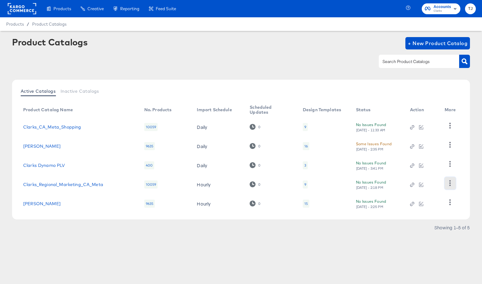
click at [453, 182] on button "button" at bounding box center [449, 183] width 11 height 12
click at [438, 151] on div "HUD Checks (Internal)" at bounding box center [425, 152] width 62 height 10
click at [447, 202] on icon "button" at bounding box center [450, 202] width 6 height 6
click at [433, 167] on div "HUD Checks (Internal)" at bounding box center [425, 171] width 62 height 10
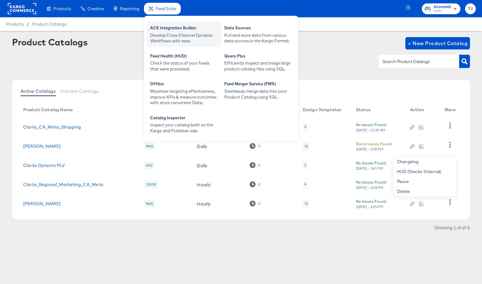
click at [164, 25] on div "ACE Integration Builder" at bounding box center [184, 28] width 68 height 7
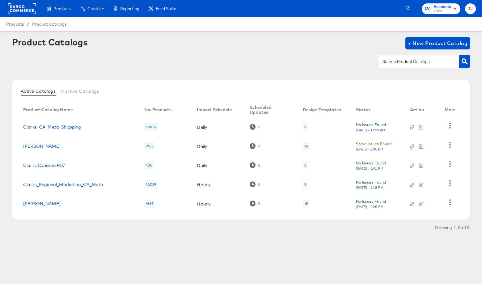
click at [22, 10] on rect at bounding box center [22, 8] width 28 height 11
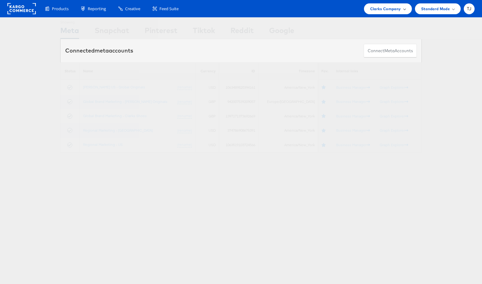
click at [401, 10] on div "Clarks Company" at bounding box center [387, 9] width 35 height 6
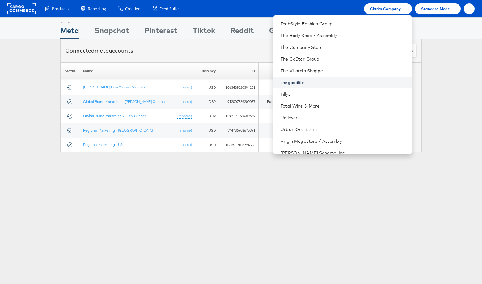
scroll to position [879, 0]
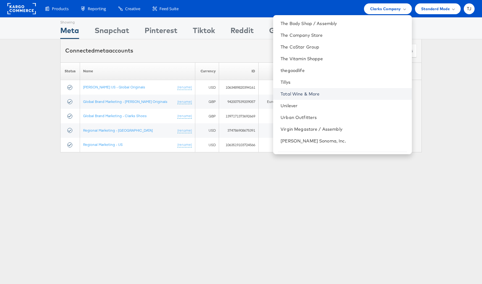
click at [342, 93] on link "Total Wine & More" at bounding box center [343, 94] width 126 height 6
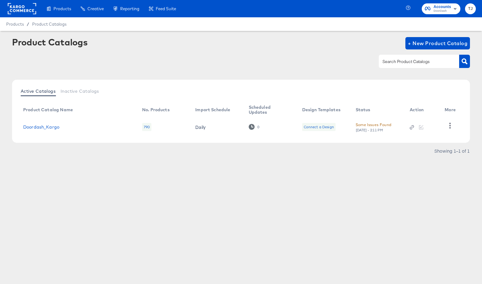
click at [0, 0] on div "Product Catalogs" at bounding box center [0, 0] width 0 height 0
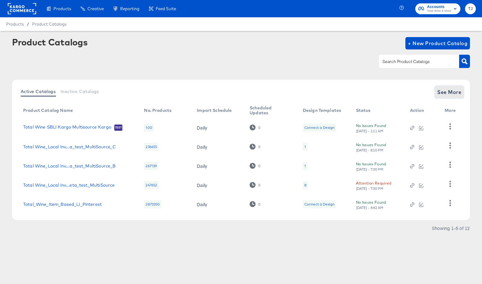
click at [453, 90] on span "See More" at bounding box center [449, 92] width 24 height 9
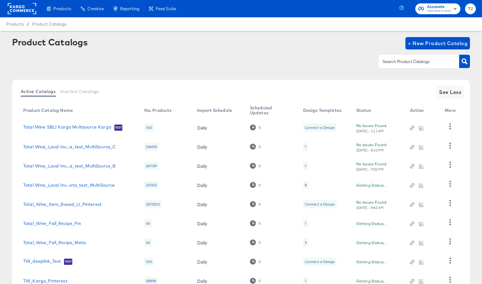
scroll to position [66, 0]
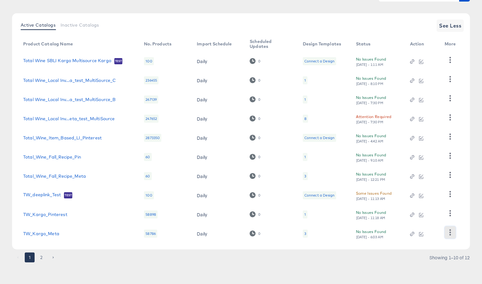
click at [449, 233] on icon "button" at bounding box center [450, 232] width 6 height 6
click at [440, 200] on div "HUD Checks (Internal)" at bounding box center [425, 201] width 62 height 10
click at [41, 255] on button "2" at bounding box center [41, 257] width 10 height 10
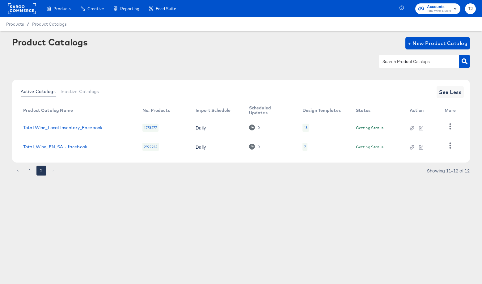
scroll to position [0, 0]
click at [449, 125] on icon "button" at bounding box center [450, 126] width 6 height 6
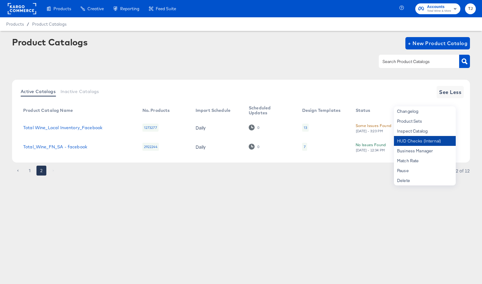
click at [436, 139] on div "HUD Checks (Internal)" at bounding box center [425, 141] width 62 height 10
drag, startPoint x: 140, startPoint y: 198, endPoint x: 177, endPoint y: 187, distance: 38.8
click at [140, 197] on div "Products Products Product Catalogs Enhance Your Product Catalog, Map Them to Pu…" at bounding box center [241, 142] width 482 height 284
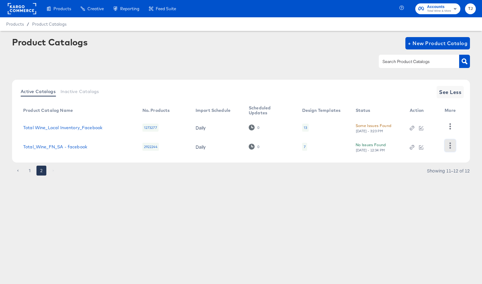
click at [448, 148] on icon "button" at bounding box center [450, 145] width 6 height 6
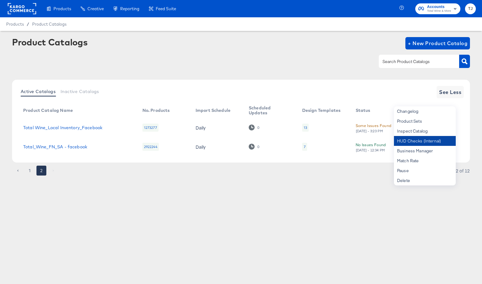
click at [437, 139] on div "HUD Checks (Internal)" at bounding box center [425, 141] width 62 height 10
click at [63, 127] on link "Total Wine_Local Inventory_Facebook" at bounding box center [62, 127] width 79 height 5
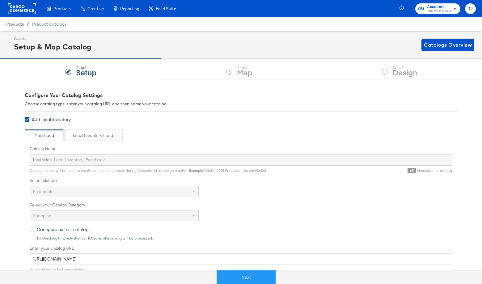
click at [23, 9] on rect at bounding box center [22, 8] width 28 height 11
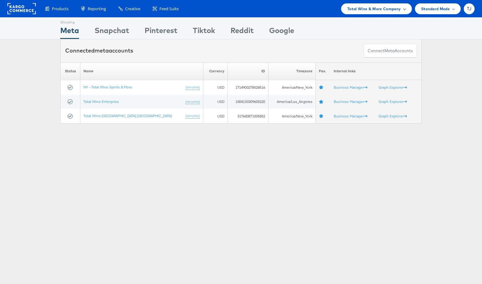
click at [396, 11] on span "Total Wine & More Company" at bounding box center [374, 9] width 54 height 6
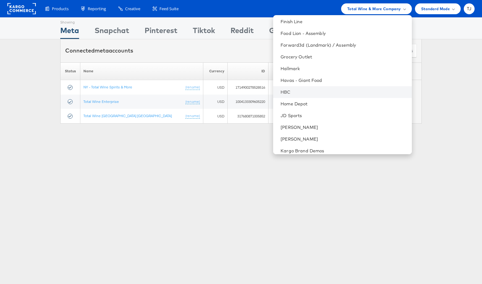
scroll to position [342, 0]
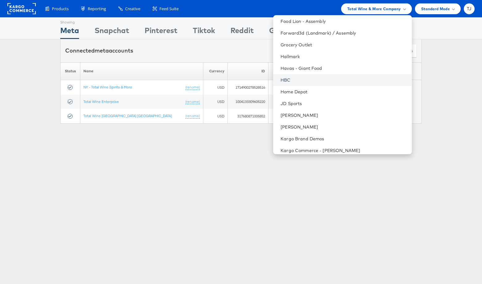
click at [325, 78] on link "HBC" at bounding box center [343, 80] width 126 height 6
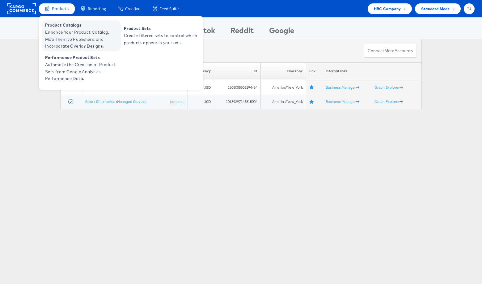
drag, startPoint x: 58, startPoint y: 10, endPoint x: 56, endPoint y: 22, distance: 12.1
click at [58, 10] on span "Products" at bounding box center [60, 9] width 17 height 6
click at [56, 28] on span "Product Catalogs" at bounding box center [82, 25] width 74 height 7
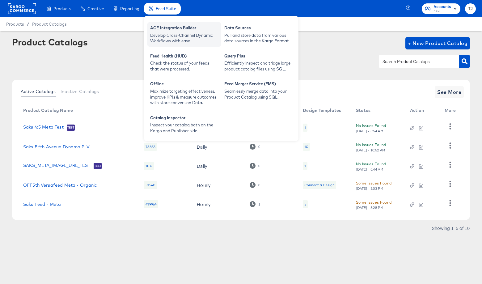
click at [172, 27] on div "ACE Integration Builder" at bounding box center [184, 28] width 68 height 7
